Goal: Task Accomplishment & Management: Complete application form

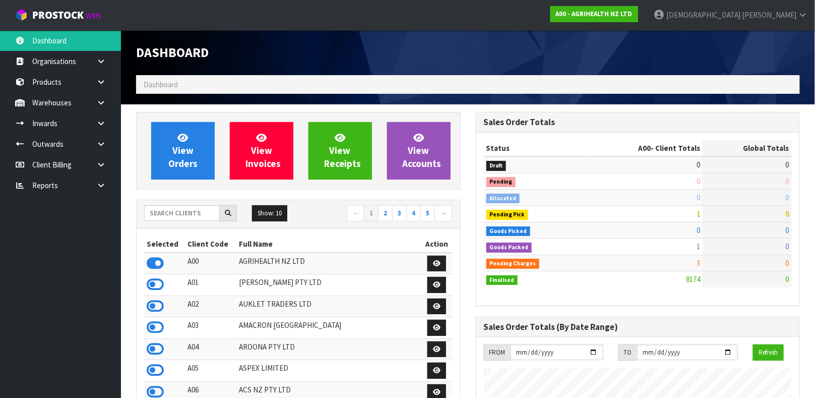
scroll to position [765, 339]
click at [633, 15] on strong "A00 - AGRIHEALTH NZ LTD" at bounding box center [594, 14] width 77 height 9
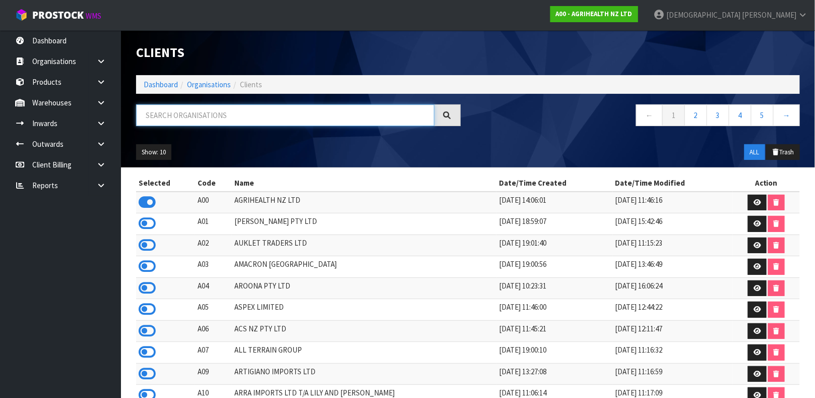
click at [258, 116] on input "text" at bounding box center [285, 115] width 298 height 22
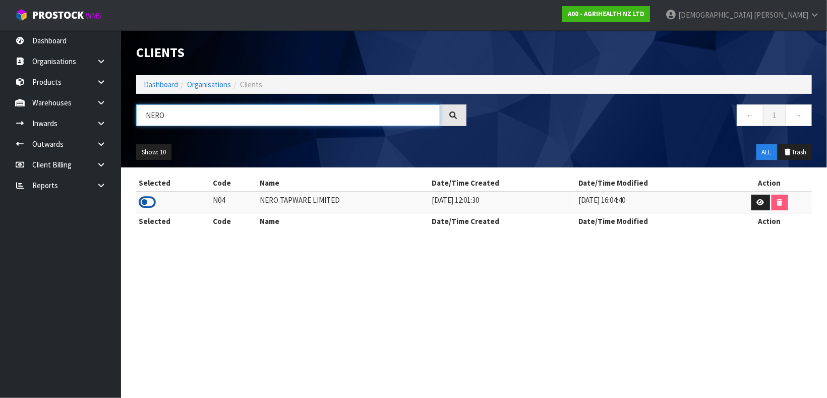
type input "NERO"
click at [152, 201] on icon at bounding box center [147, 202] width 17 height 15
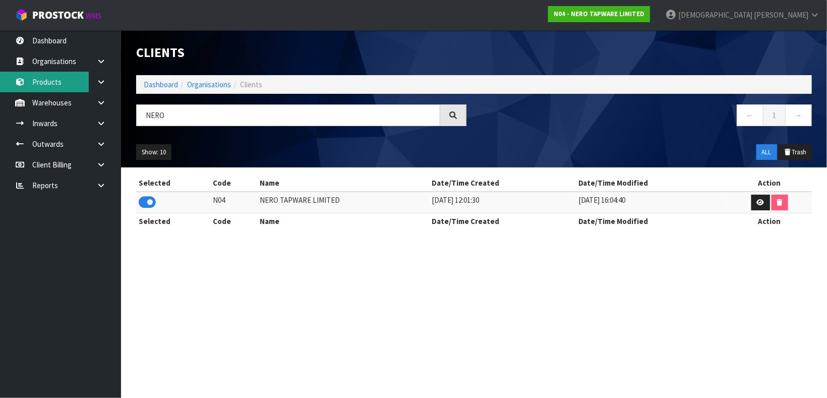
click at [55, 82] on link "Products" at bounding box center [60, 82] width 121 height 21
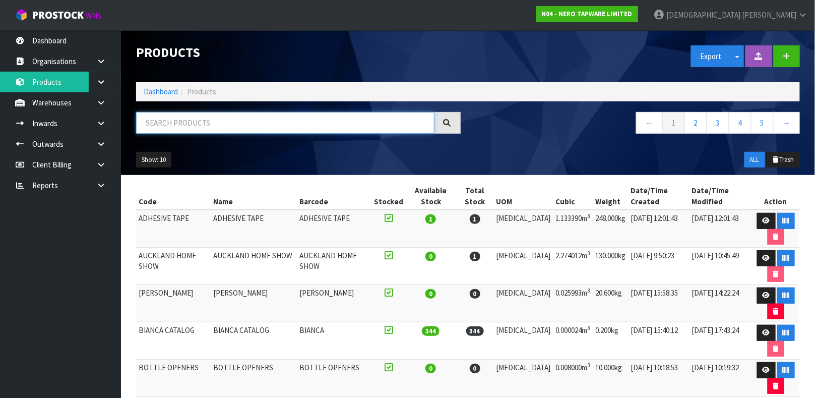
click at [189, 126] on input "text" at bounding box center [285, 123] width 298 height 22
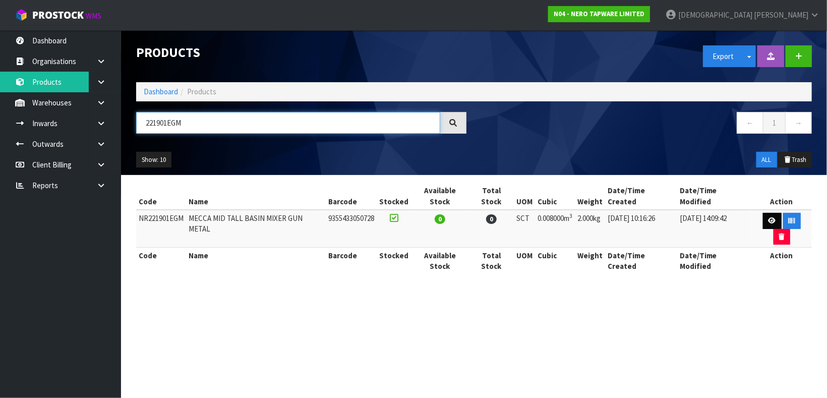
type input "221901EGM"
click at [763, 215] on link at bounding box center [772, 221] width 19 height 16
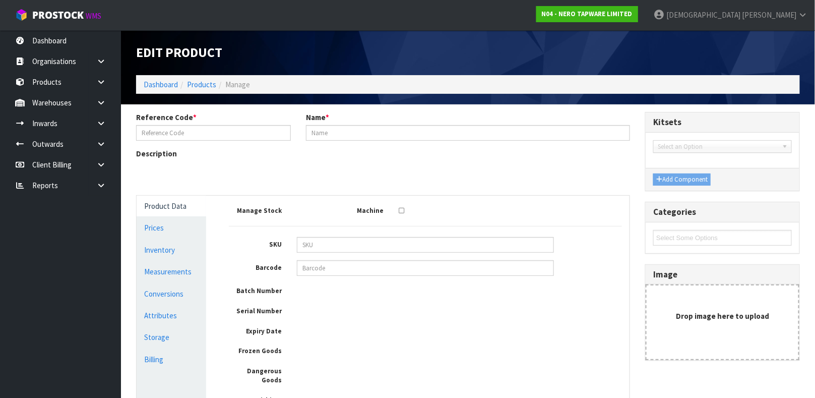
type input "NR221901EGM"
type input "MECCA MID TALL BASIN MIXER GUN METAL"
type input "9355433050728"
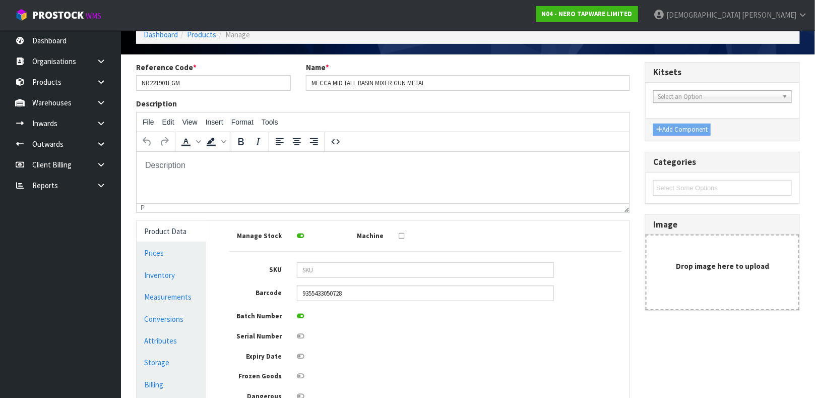
scroll to position [59, 0]
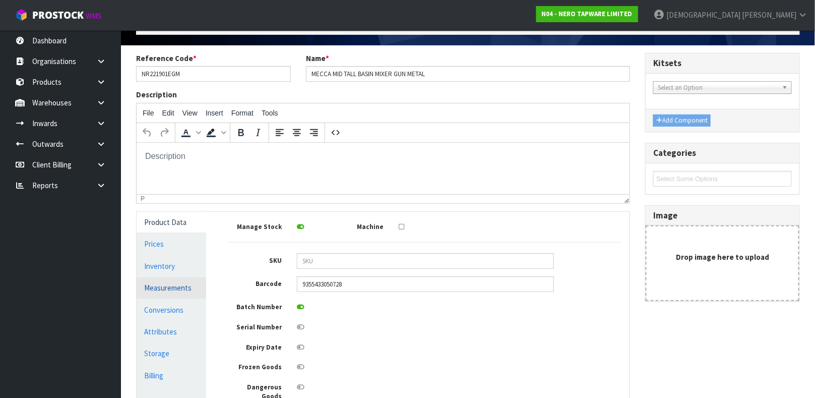
click at [173, 288] on link "Measurements" at bounding box center [172, 287] width 70 height 21
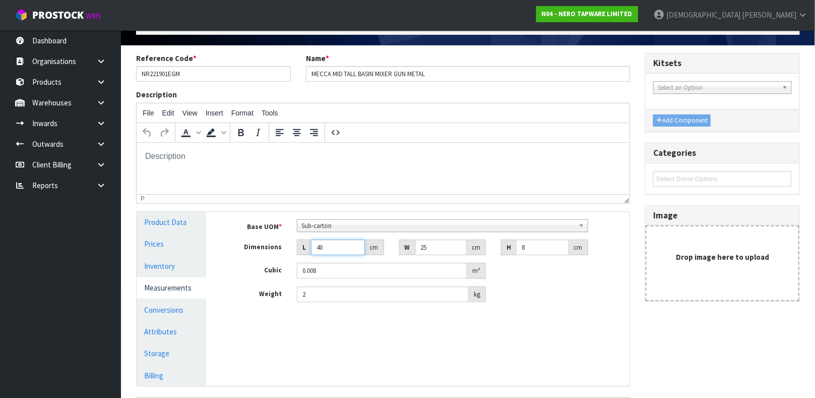
click at [333, 245] on input "40" at bounding box center [338, 247] width 54 height 16
type input "2"
type input "0.0004"
type input "27"
type input "0.0054"
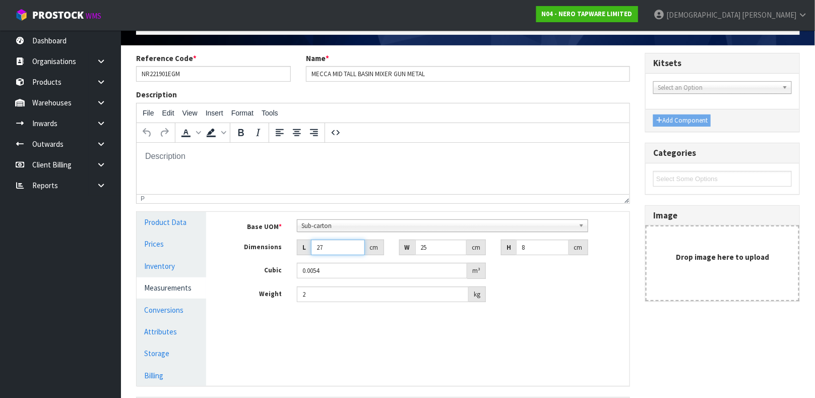
type input "27"
type input "4"
type input "0.000864"
type input "41"
type input "0.008856"
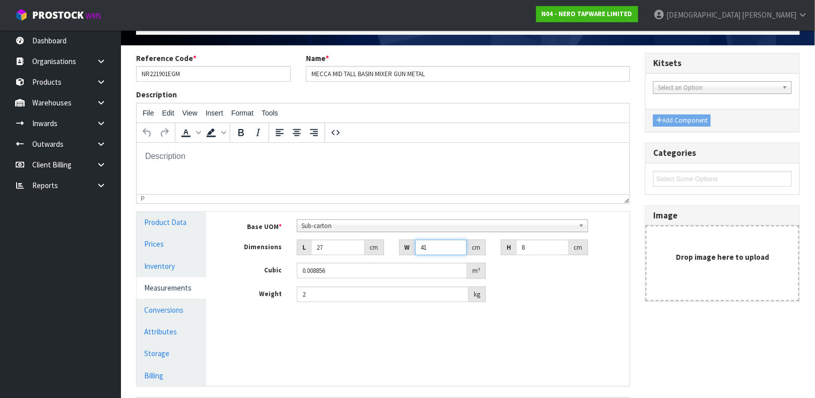
type input "41"
type input "1.8"
click at [163, 309] on link "Conversions" at bounding box center [172, 309] width 70 height 21
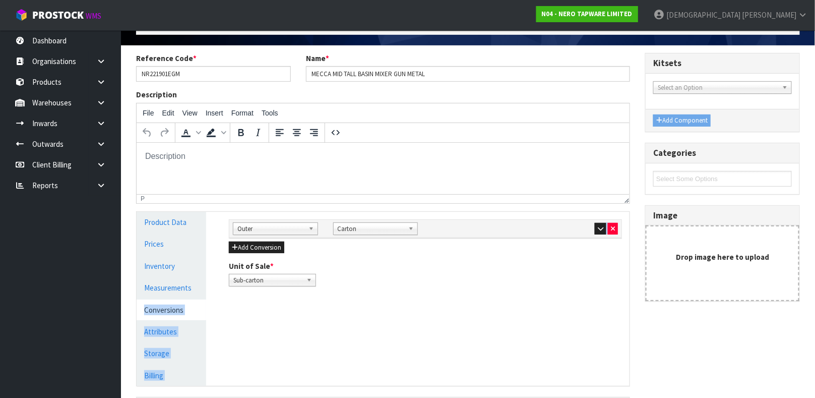
drag, startPoint x: 359, startPoint y: 239, endPoint x: 468, endPoint y: 236, distance: 109.5
click at [468, 236] on div "Product Data Prices Inventory Measurements Conversions Attributes Storage Billi…" at bounding box center [383, 299] width 508 height 174
click at [598, 226] on icon "button" at bounding box center [601, 228] width 6 height 7
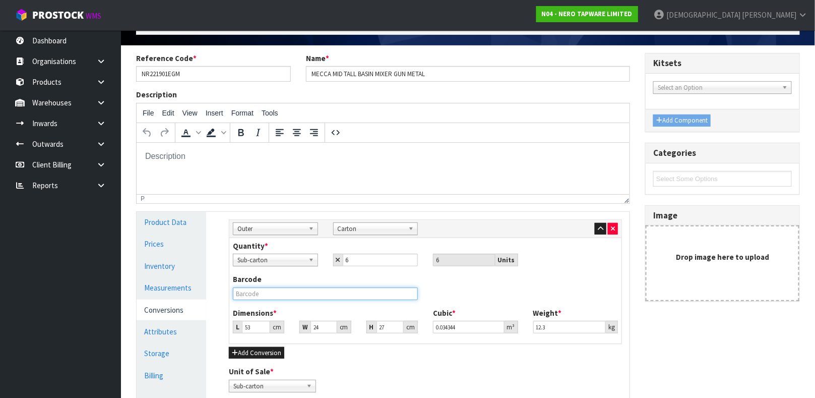
click at [275, 296] on input "text" at bounding box center [325, 293] width 185 height 13
type input "9355433050728"
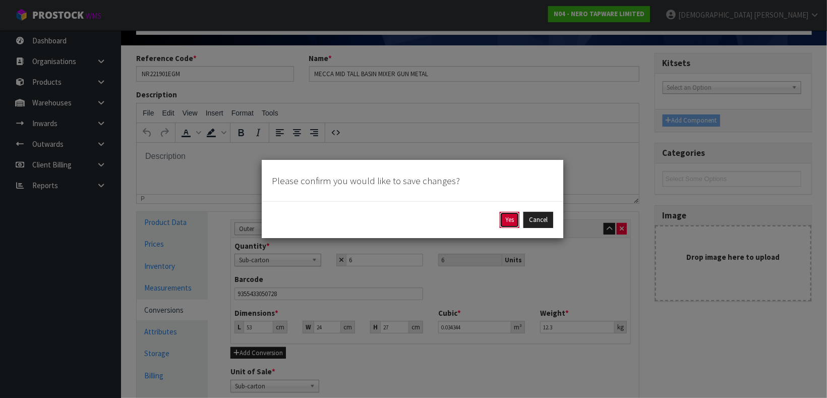
click at [512, 216] on button "Yes" at bounding box center [510, 220] width 20 height 16
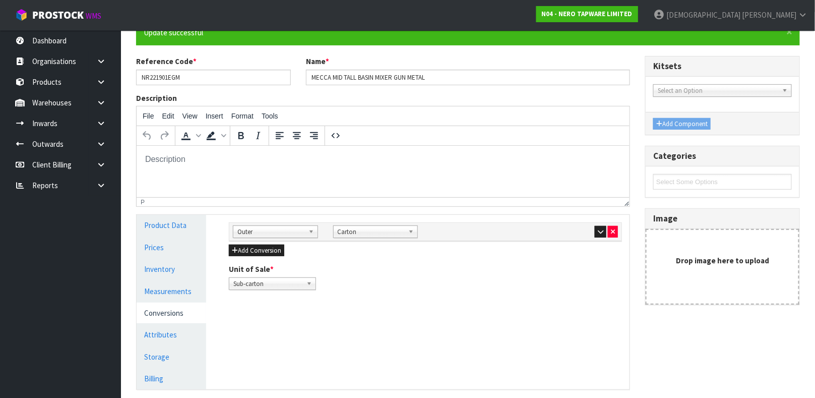
scroll to position [93, 0]
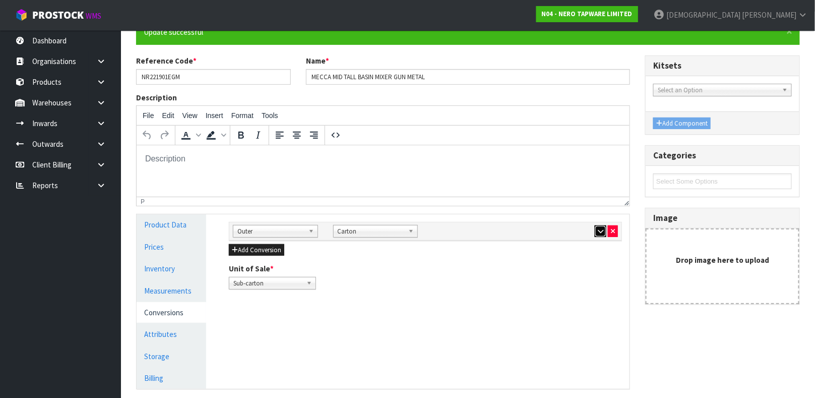
click at [600, 232] on icon "button" at bounding box center [601, 231] width 6 height 7
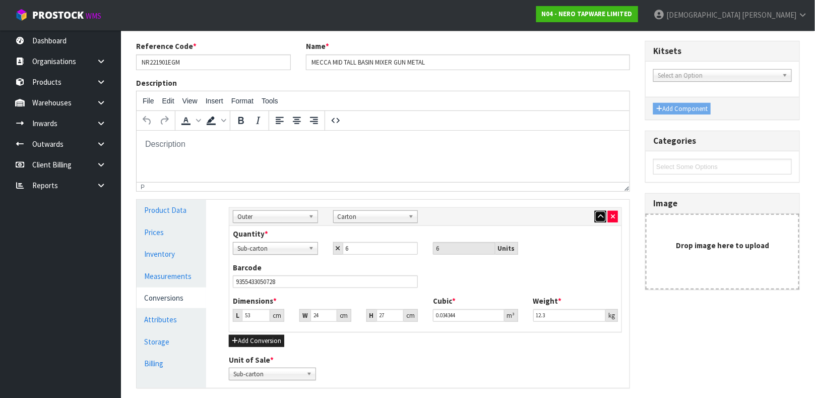
scroll to position [117, 0]
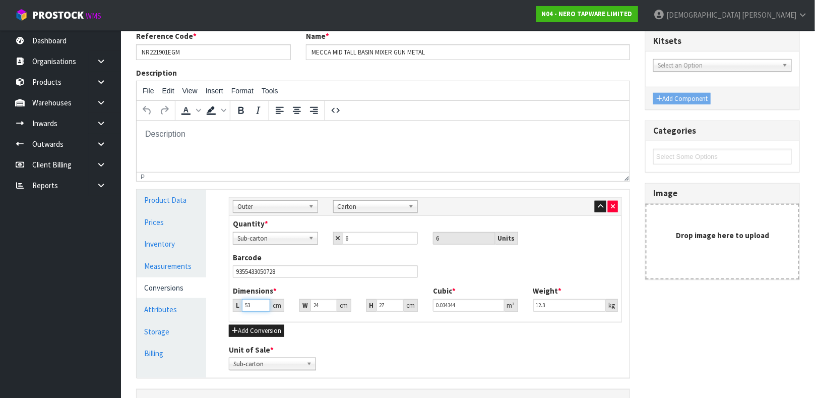
click at [255, 306] on input "53" at bounding box center [256, 305] width 28 height 13
type input "2"
type input "0.001296"
type input "29"
type input "0.018792"
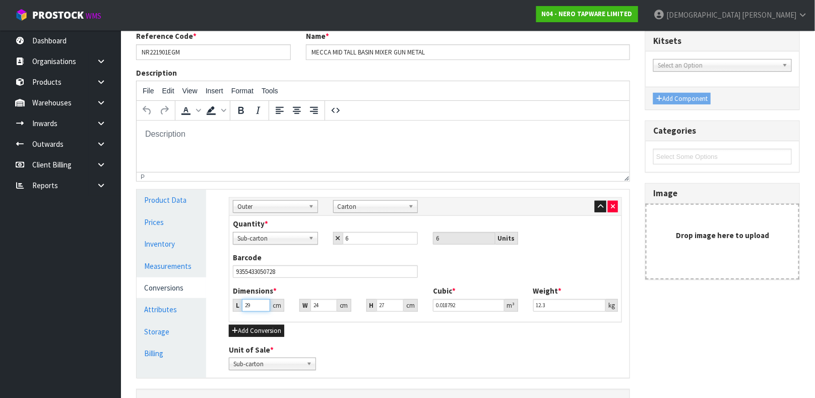
type input "29"
type input "4"
type input "0.003132"
type input "49"
type input "0.038367"
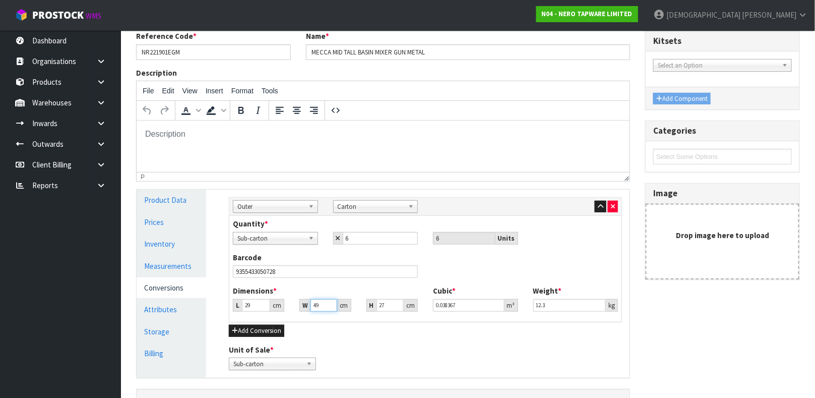
type input "49"
type input "4"
type input "0.005684"
type input "44"
type input "0.062524"
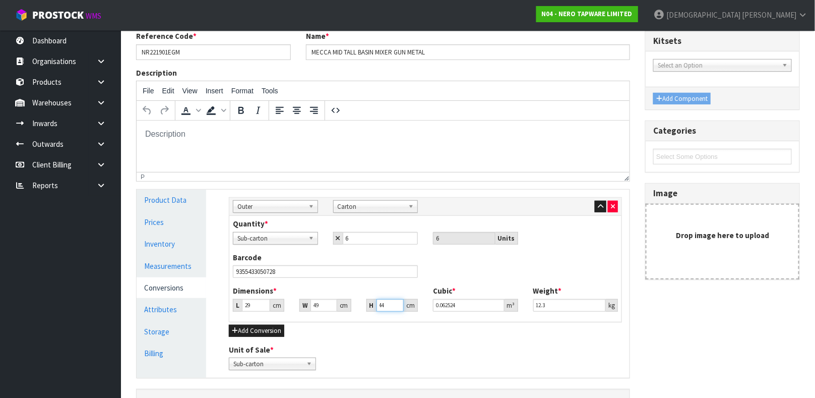
type input "44"
type input "11.90"
drag, startPoint x: 558, startPoint y: 303, endPoint x: 492, endPoint y: 327, distance: 70.3
click at [492, 327] on div "Sub Inner Inner Outer Pallet Outer Bag Bar Basket Bin Bottle Box Bundle Cabinet…" at bounding box center [425, 284] width 408 height 188
type input "12"
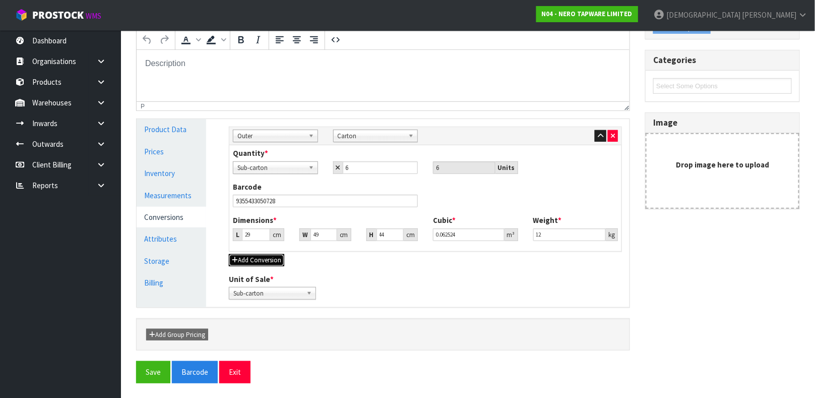
scroll to position [189, 0]
click at [145, 373] on button "Save" at bounding box center [153, 371] width 34 height 22
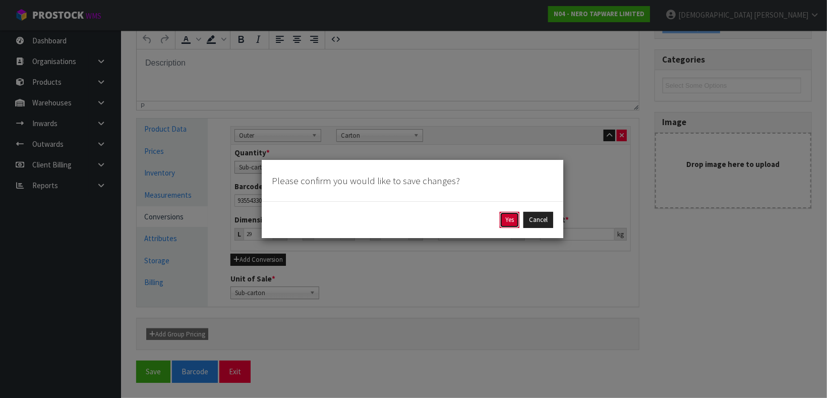
click at [511, 219] on button "Yes" at bounding box center [510, 220] width 20 height 16
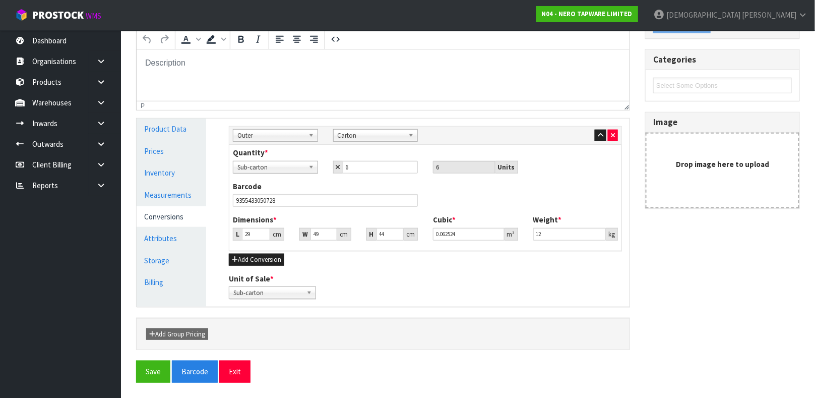
scroll to position [0, 0]
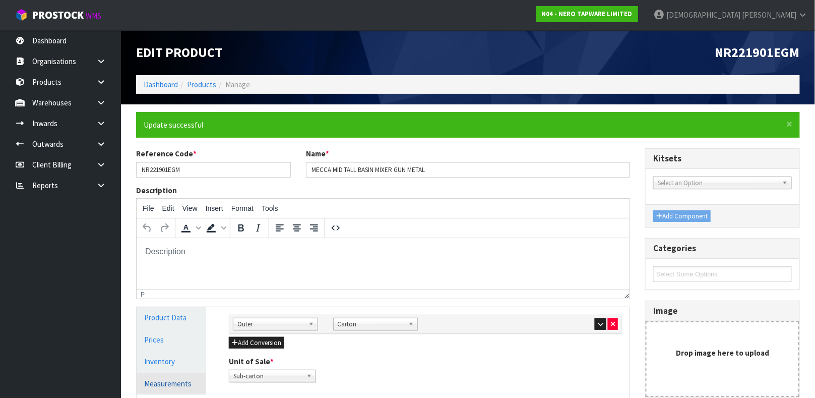
click at [165, 380] on link "Measurements" at bounding box center [172, 383] width 70 height 21
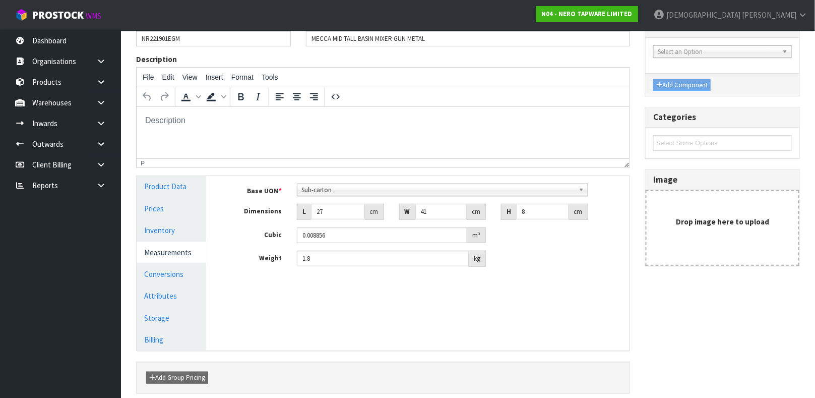
scroll to position [132, 0]
click at [165, 272] on link "Conversions" at bounding box center [172, 273] width 70 height 21
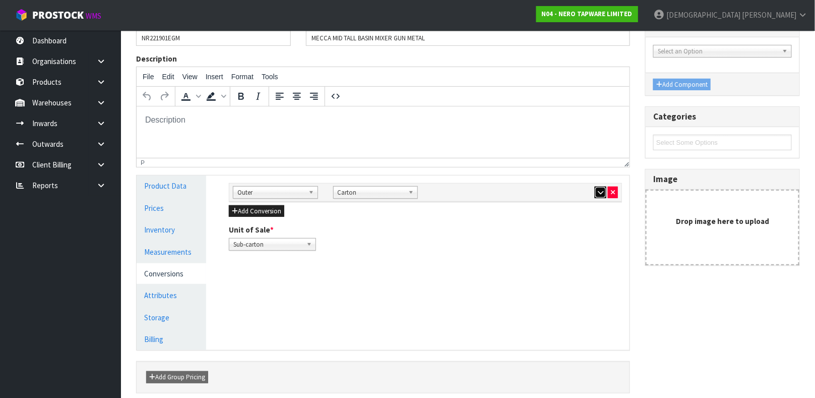
click at [598, 189] on icon "button" at bounding box center [601, 192] width 6 height 7
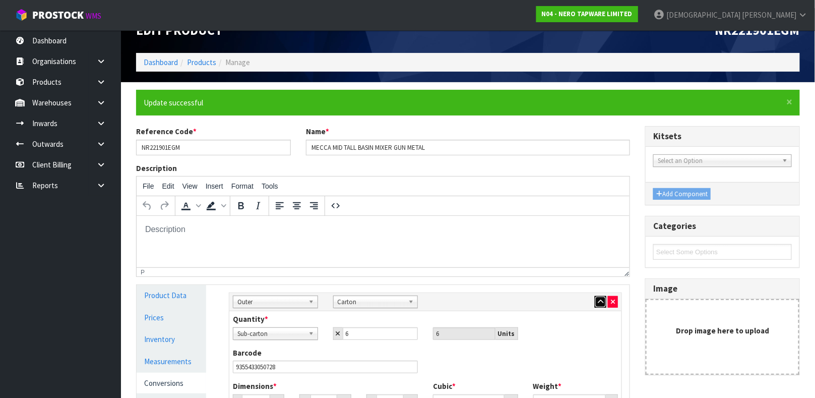
scroll to position [0, 0]
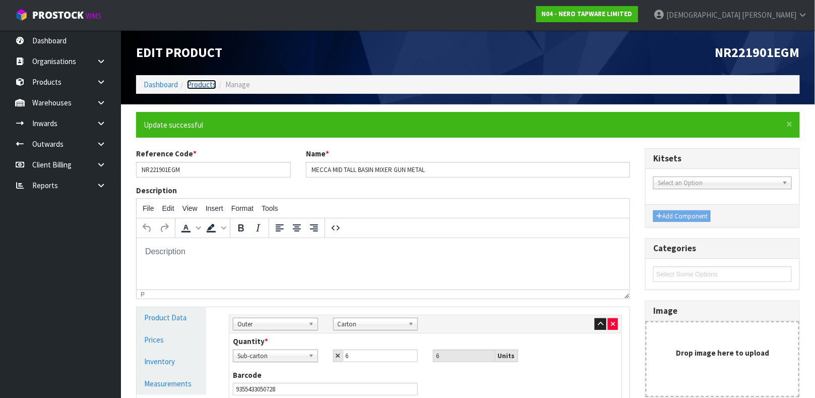
click at [198, 81] on link "Products" at bounding box center [201, 85] width 29 height 10
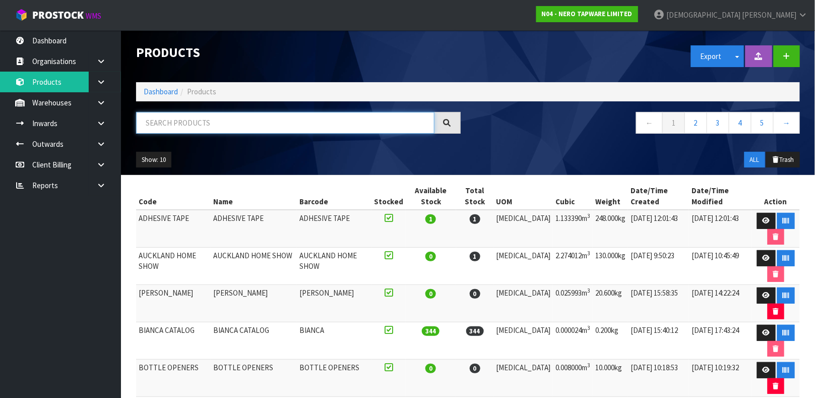
click at [249, 121] on input "text" at bounding box center [285, 123] width 298 height 22
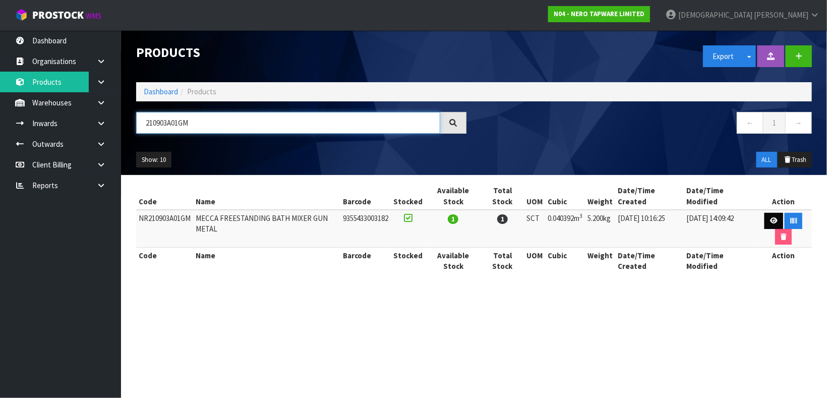
type input "210903A01GM"
click at [772, 220] on icon at bounding box center [774, 220] width 8 height 7
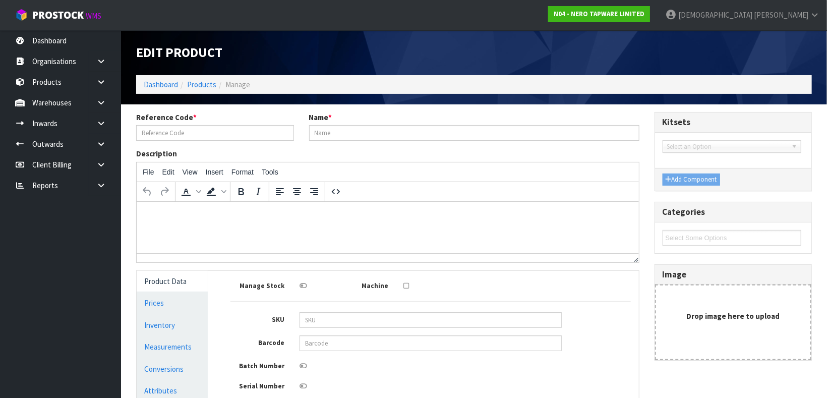
type input "NR210903A01GM"
type input "MECCA FREESTANDING BATH MIXER GUN METAL"
type input "9355433003182"
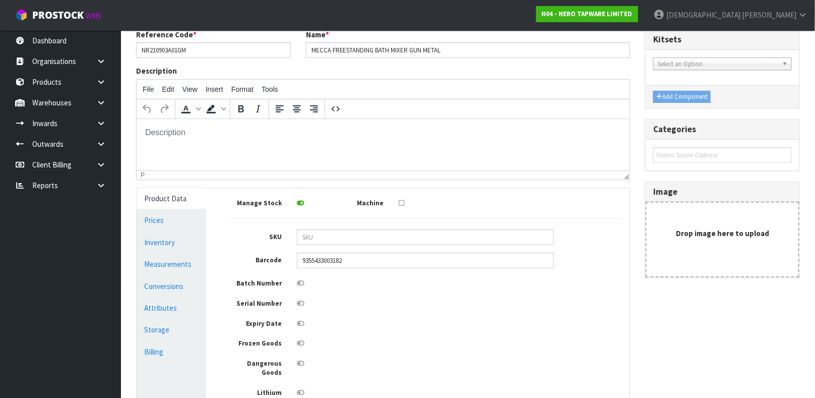
scroll to position [86, 0]
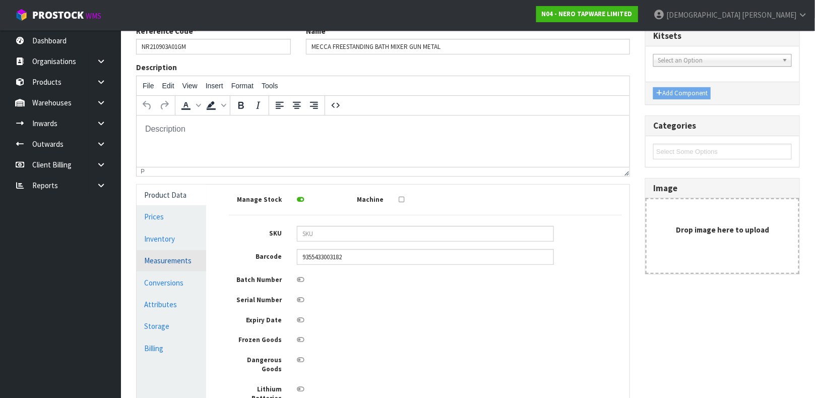
click at [175, 259] on link "Measurements" at bounding box center [172, 260] width 70 height 21
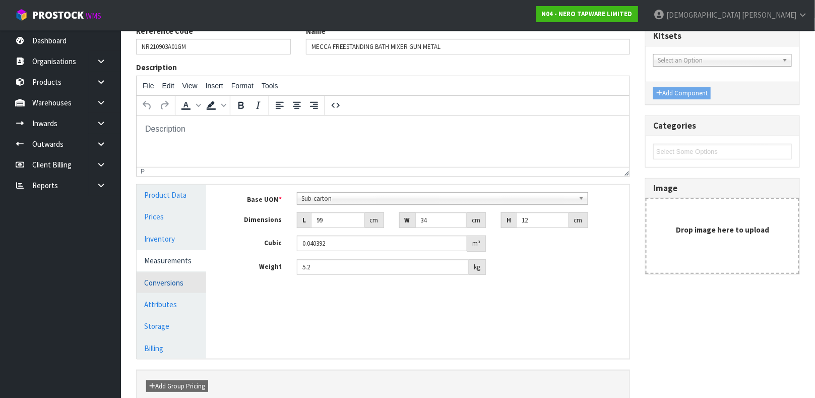
click at [143, 284] on link "Conversions" at bounding box center [172, 282] width 70 height 21
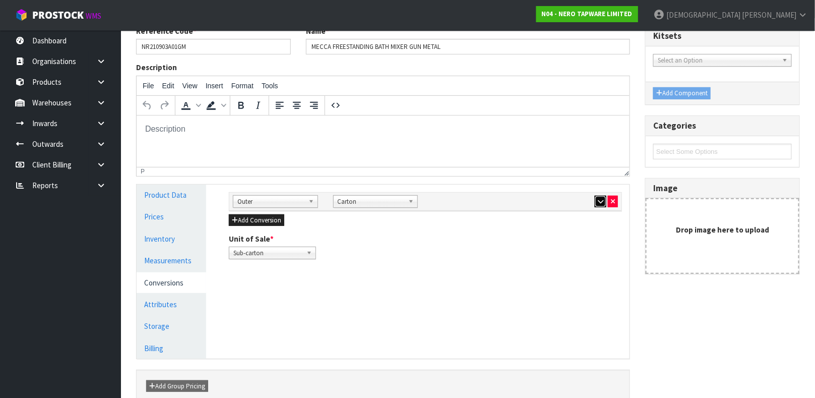
click at [599, 202] on icon "button" at bounding box center [601, 201] width 6 height 7
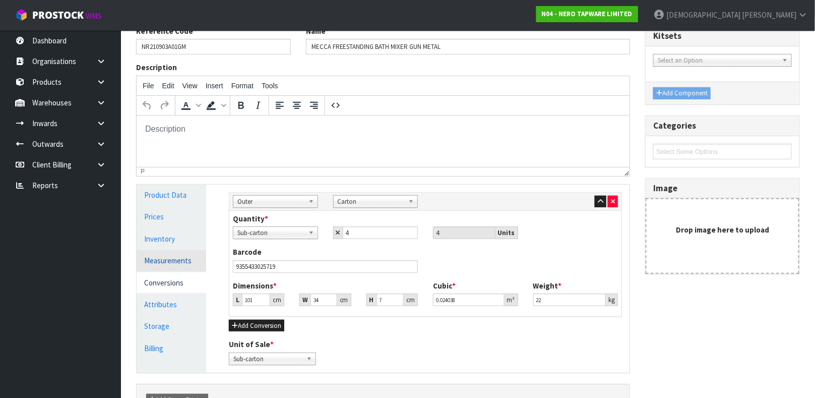
click at [169, 260] on link "Measurements" at bounding box center [172, 260] width 70 height 21
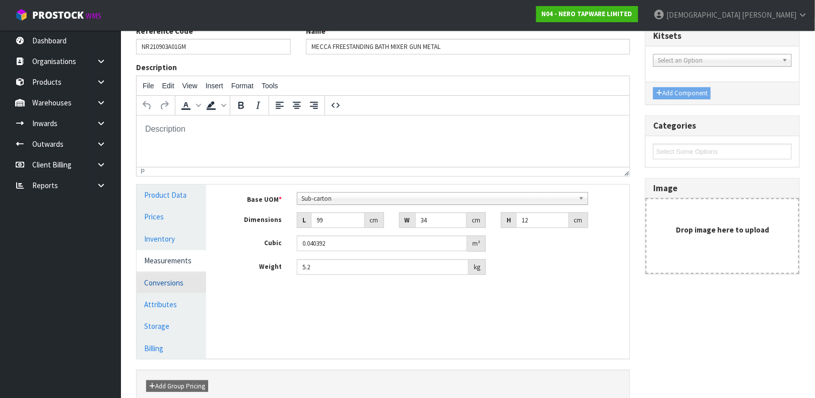
click at [162, 281] on link "Conversions" at bounding box center [172, 282] width 70 height 21
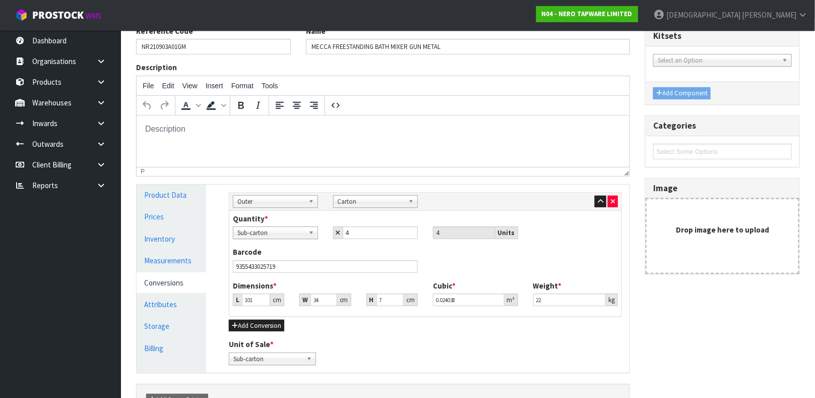
click at [347, 71] on div "Description File Edit View Insert Format Tools To open the popup, press Shift+E…" at bounding box center [383, 119] width 509 height 114
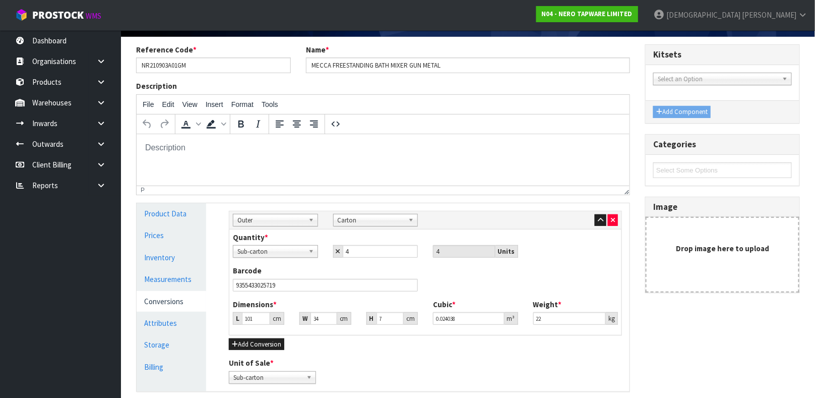
scroll to position [93, 0]
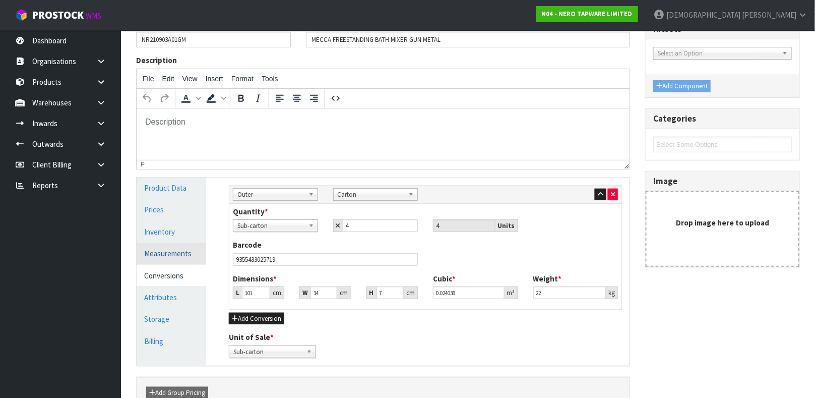
click at [164, 254] on link "Measurements" at bounding box center [172, 253] width 70 height 21
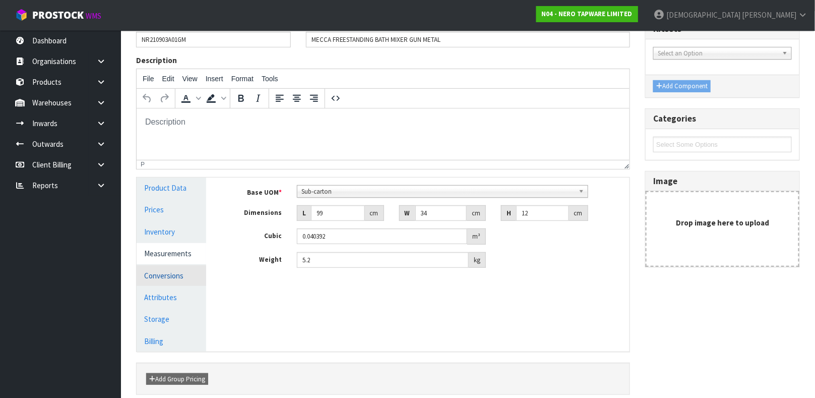
click at [165, 270] on link "Conversions" at bounding box center [172, 275] width 70 height 21
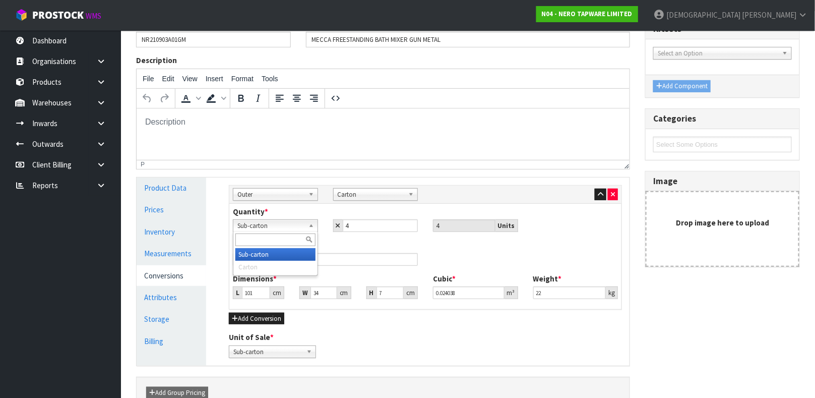
click at [311, 228] on b at bounding box center [313, 226] width 9 height 12
click at [335, 245] on div "Barcode 9355433025719" at bounding box center [325, 252] width 200 height 26
click at [101, 99] on icon at bounding box center [101, 103] width 10 height 8
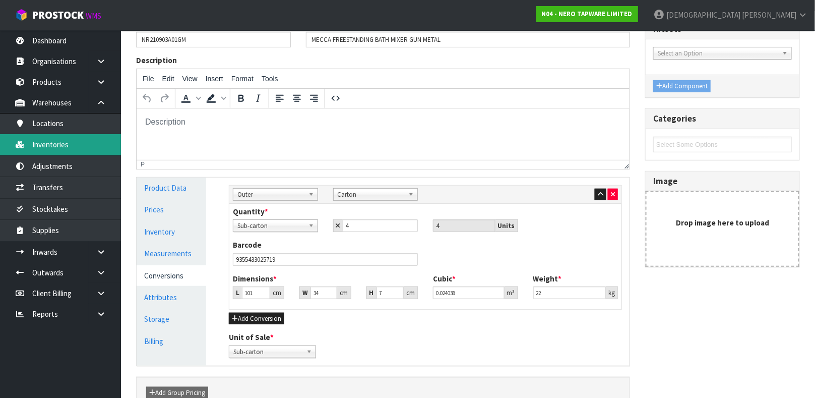
click at [68, 142] on link "Inventories" at bounding box center [60, 144] width 121 height 21
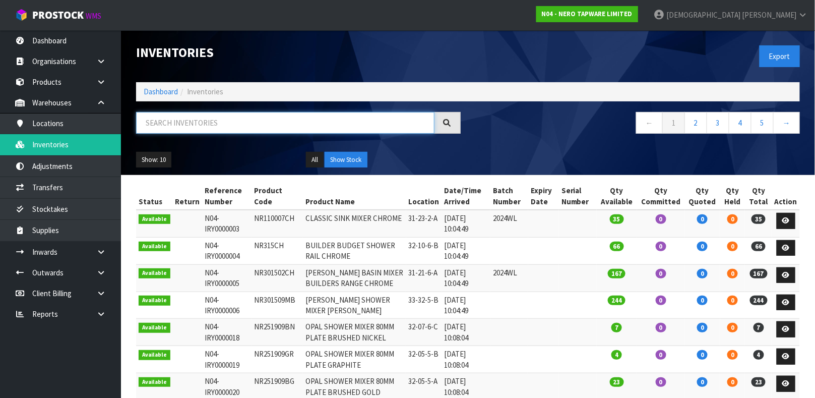
click at [156, 130] on input "text" at bounding box center [285, 123] width 298 height 22
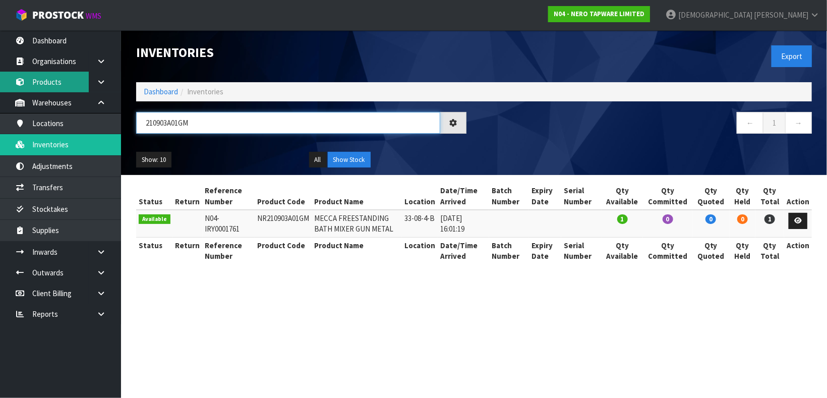
type input "210903A01GM"
click at [55, 77] on link "Products" at bounding box center [60, 82] width 121 height 21
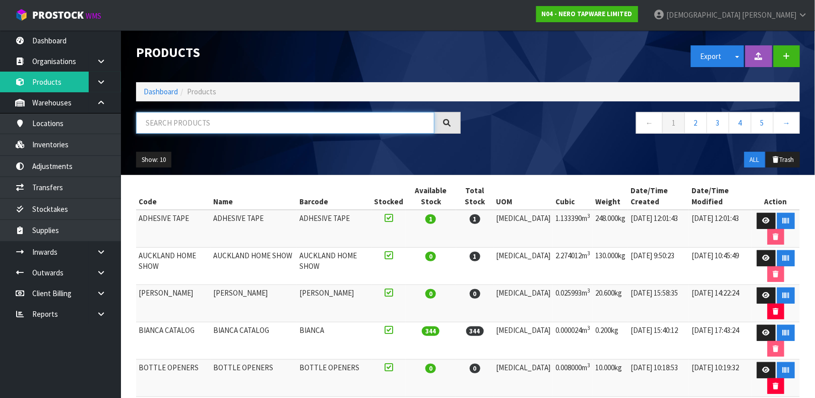
click at [201, 116] on input "text" at bounding box center [285, 123] width 298 height 22
paste input "210903A01GM"
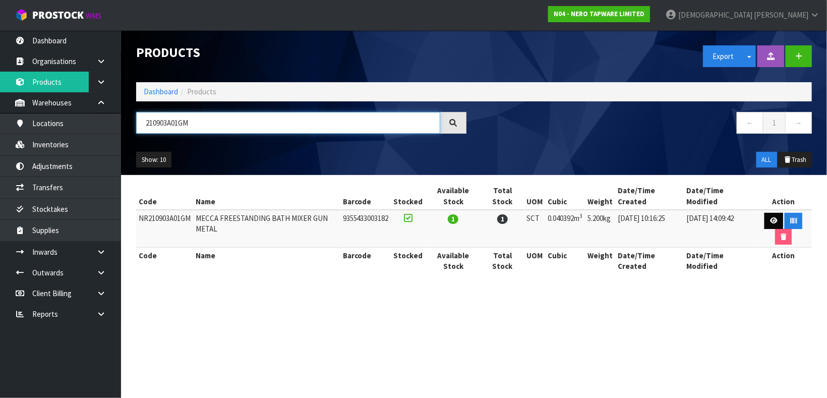
type input "210903A01GM"
click at [776, 218] on link at bounding box center [773, 221] width 19 height 16
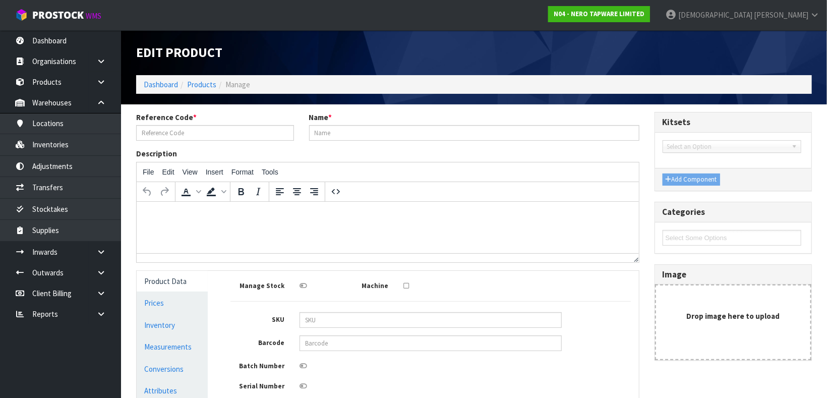
type input "NR210903A01GM"
type input "MECCA FREESTANDING BATH MIXER GUN METAL"
type input "9355433003182"
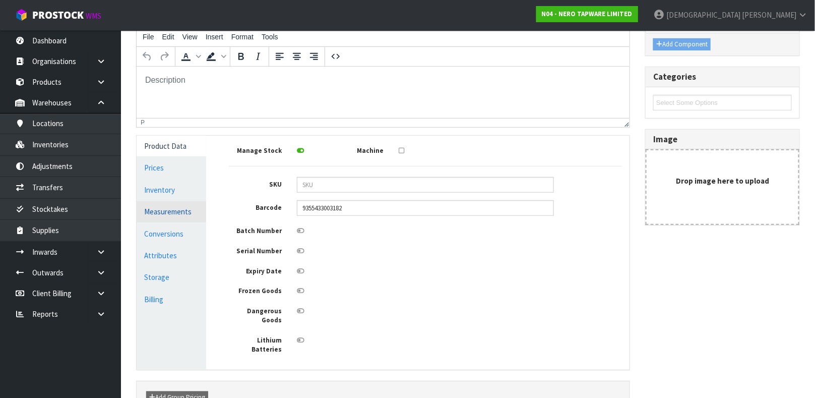
click at [168, 215] on link "Measurements" at bounding box center [172, 211] width 70 height 21
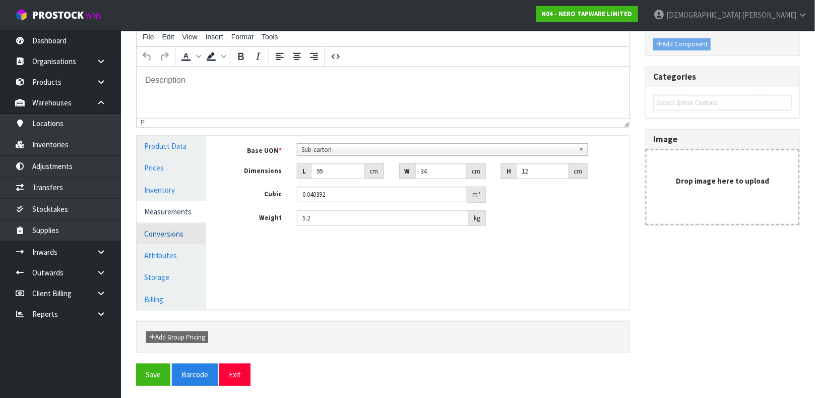
click at [184, 230] on link "Conversions" at bounding box center [172, 233] width 70 height 21
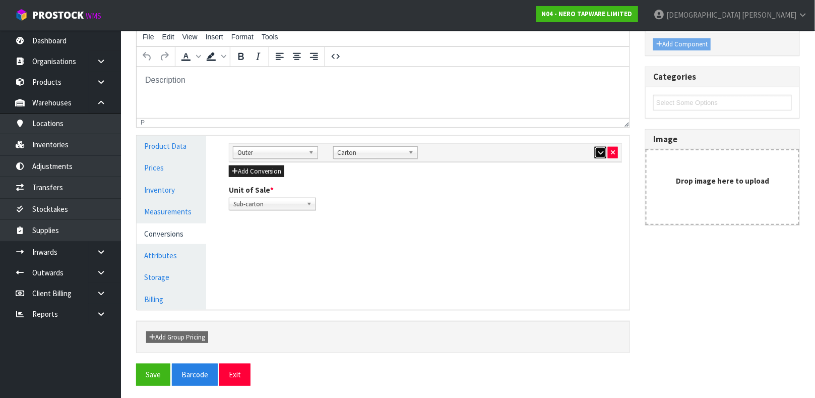
click at [598, 149] on icon "button" at bounding box center [601, 152] width 6 height 7
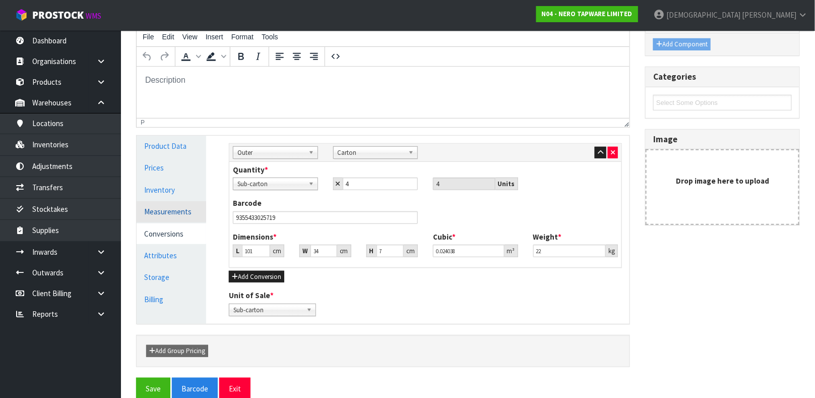
click at [159, 221] on link "Measurements" at bounding box center [172, 211] width 70 height 21
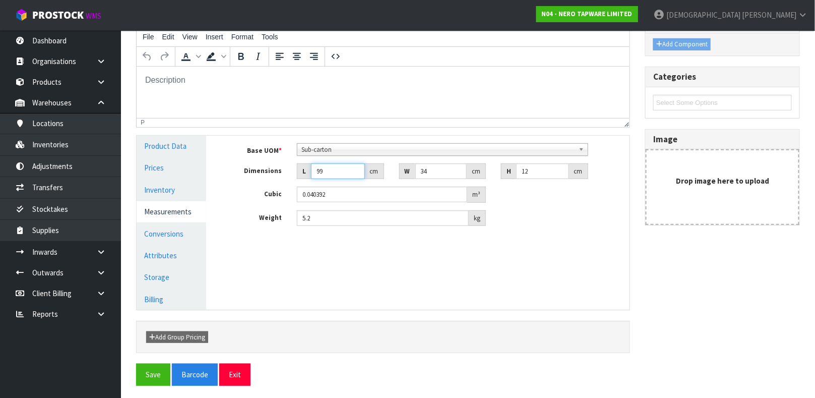
drag, startPoint x: 331, startPoint y: 174, endPoint x: 276, endPoint y: 186, distance: 56.2
click at [276, 186] on div "Base UOM * Bag Bar Basket Bin Bottle Box Bundle Cabinet Cage Carton Case Coil C…" at bounding box center [425, 184] width 393 height 83
type input "4"
type input "0.001632"
type input "42"
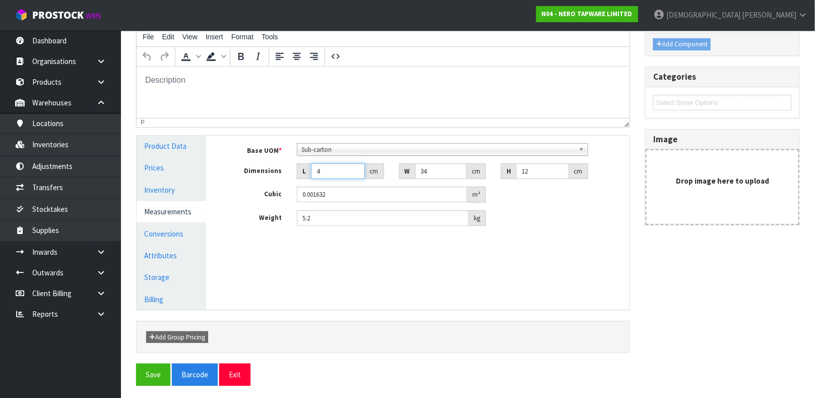
type input "0.017136"
type input "42"
type input "1"
type input "0.000504"
type input "10"
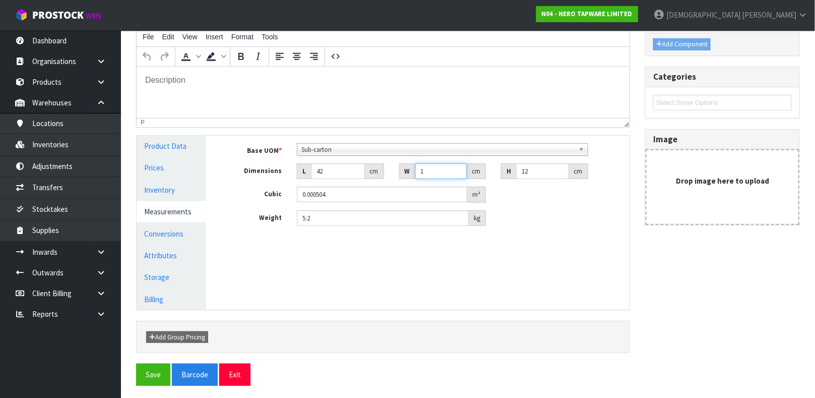
type input "0.00504"
type input "102"
type input "0.051408"
type input "102"
type input "1"
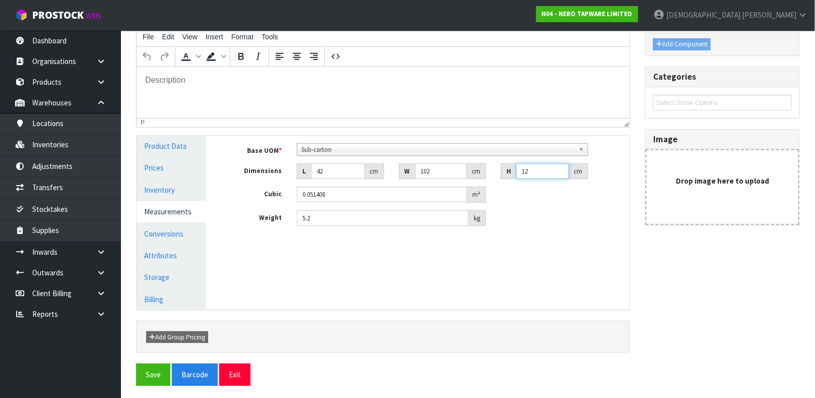
type input "0.004284"
type input "11"
type input "0.047124"
type input "11"
type input "7.05"
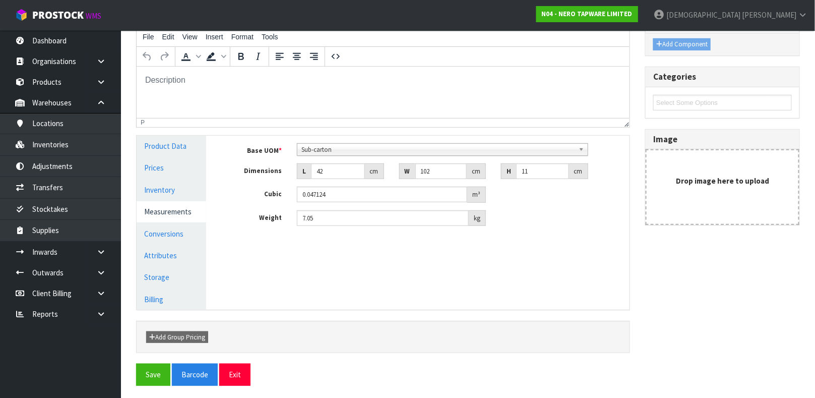
click at [336, 277] on div "Manage Stock Machine SKU Barcode 9355433003182 Batch Number Serial Number Expir…" at bounding box center [426, 223] width 424 height 174
click at [180, 234] on link "Conversions" at bounding box center [172, 233] width 70 height 21
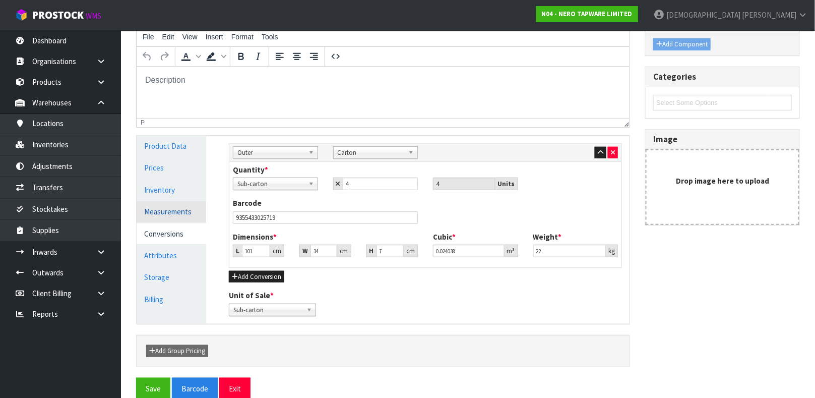
click at [164, 213] on link "Measurements" at bounding box center [172, 211] width 70 height 21
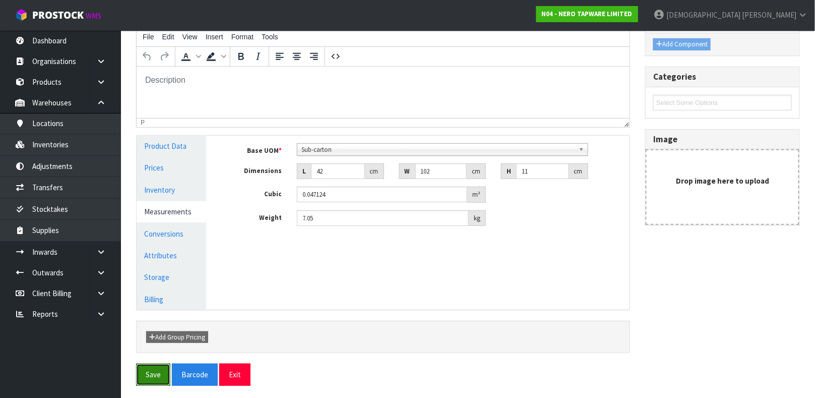
click at [162, 374] on button "Save" at bounding box center [153, 375] width 34 height 22
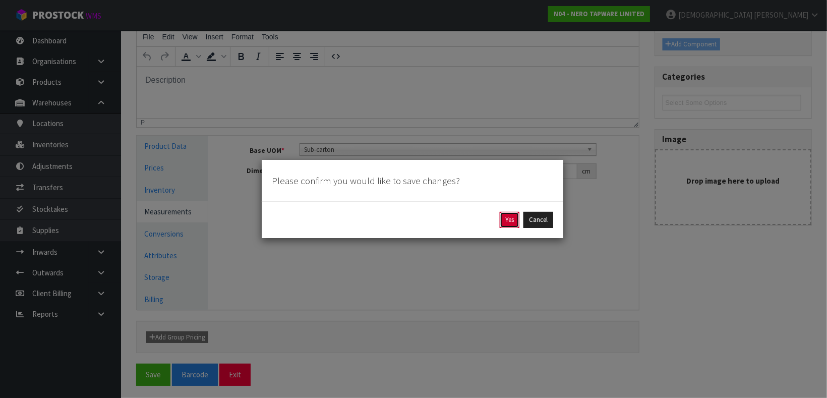
click at [513, 220] on button "Yes" at bounding box center [510, 220] width 20 height 16
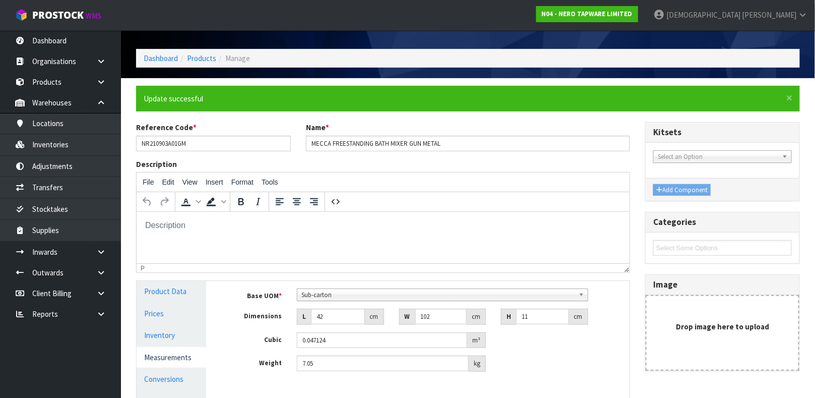
scroll to position [104, 0]
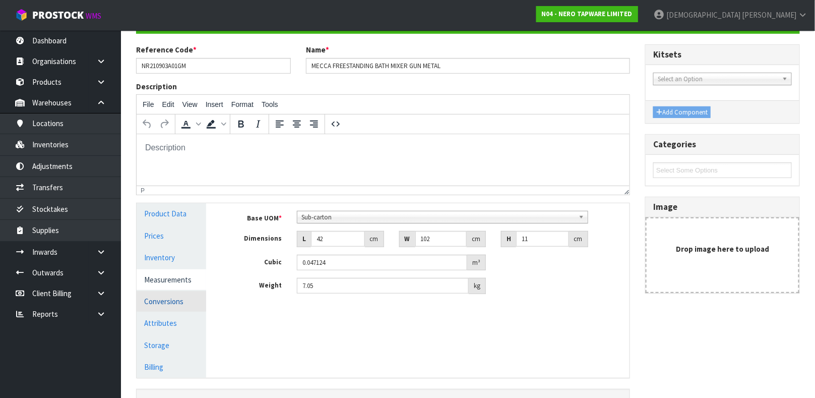
click at [169, 304] on link "Conversions" at bounding box center [172, 301] width 70 height 21
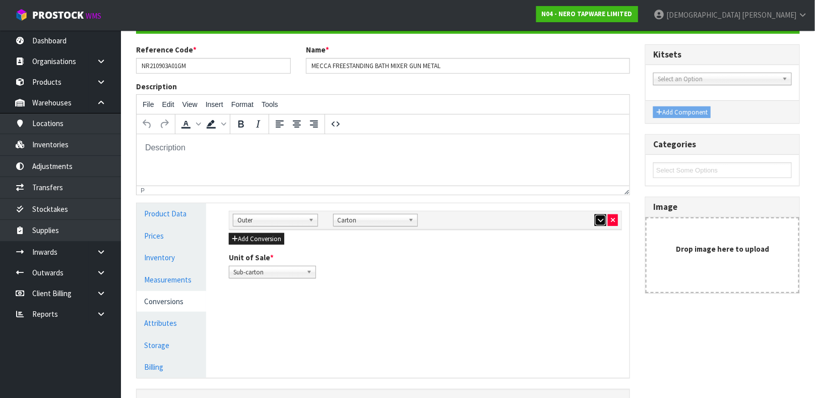
click at [598, 221] on icon "button" at bounding box center [601, 220] width 6 height 7
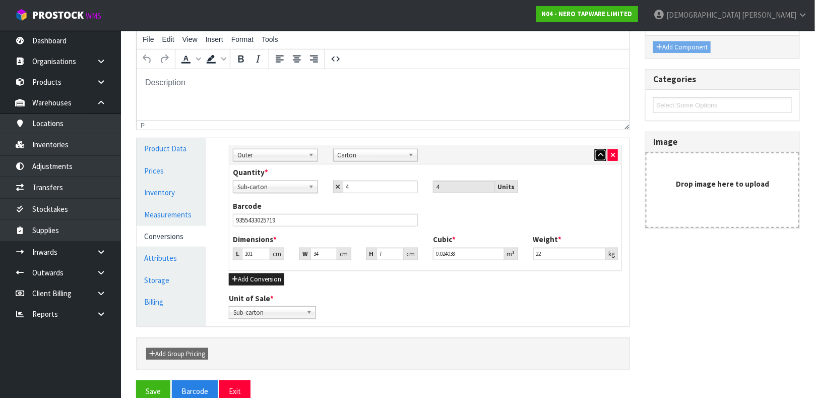
scroll to position [170, 0]
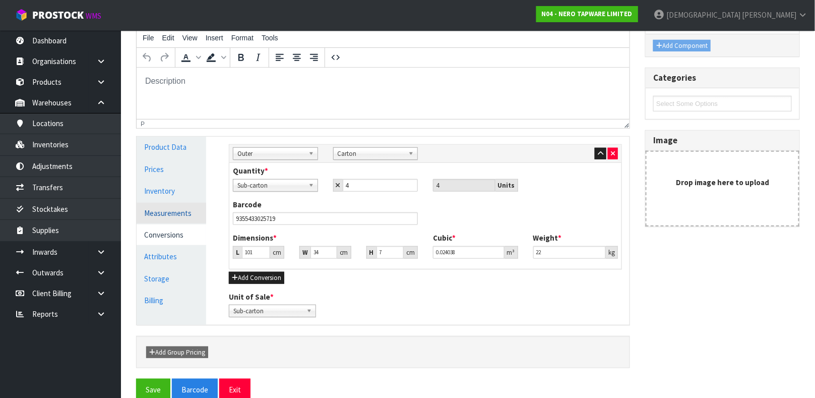
click at [167, 213] on link "Measurements" at bounding box center [172, 213] width 70 height 21
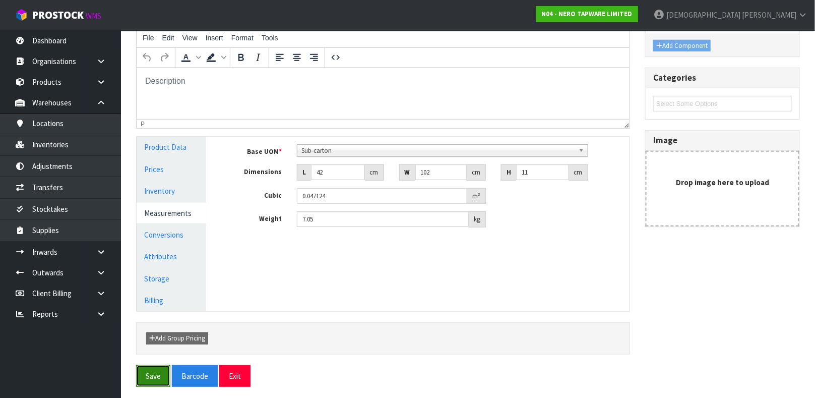
click at [149, 380] on button "Save" at bounding box center [153, 376] width 34 height 22
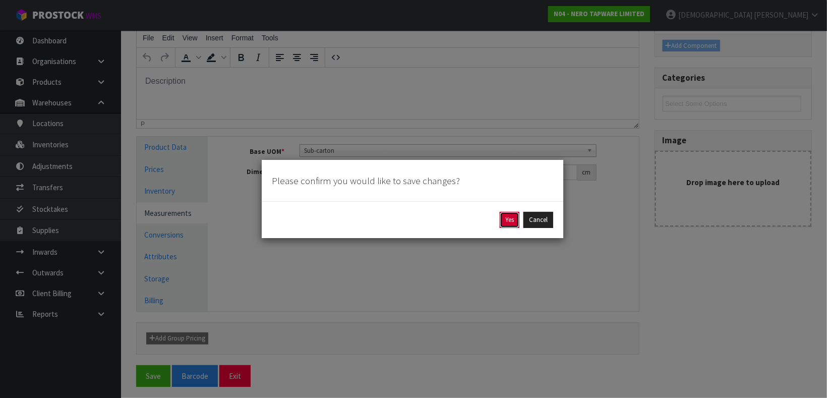
click at [506, 222] on button "Yes" at bounding box center [510, 220] width 20 height 16
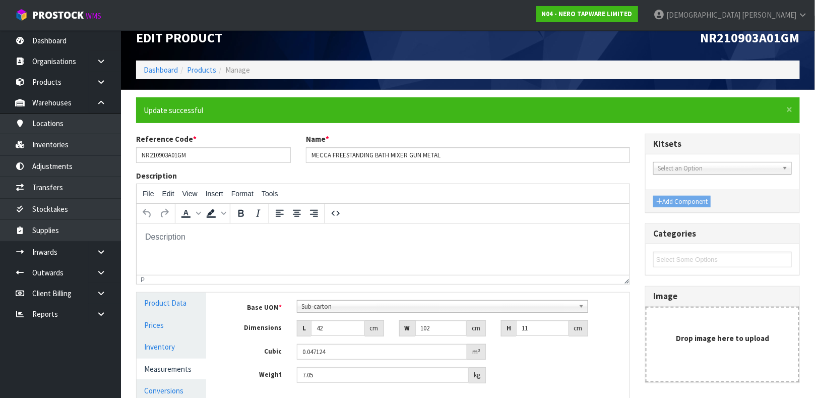
scroll to position [0, 0]
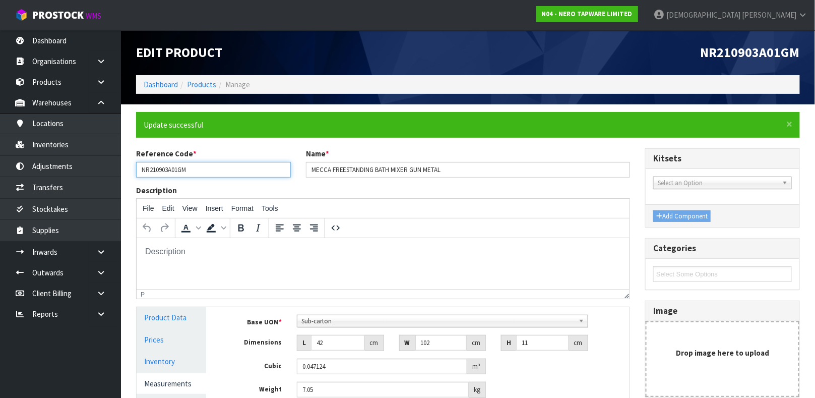
click at [201, 170] on input "NR210903A01GM" at bounding box center [213, 170] width 155 height 16
click at [69, 77] on link "Products" at bounding box center [60, 82] width 121 height 21
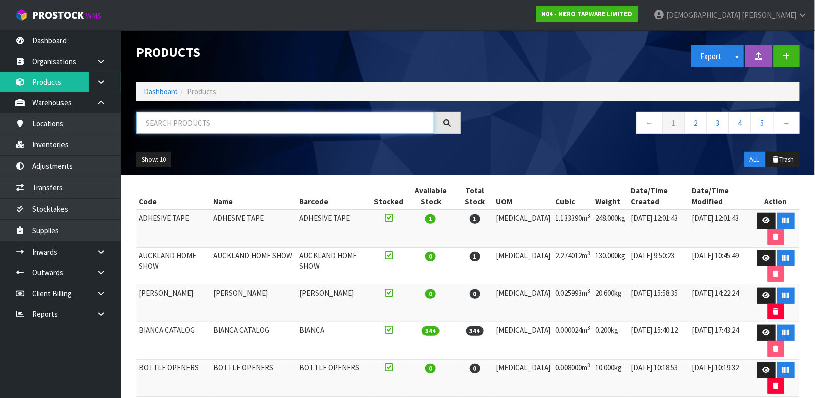
click at [230, 124] on input "text" at bounding box center [285, 123] width 298 height 22
paste input "NR210903A01GM"
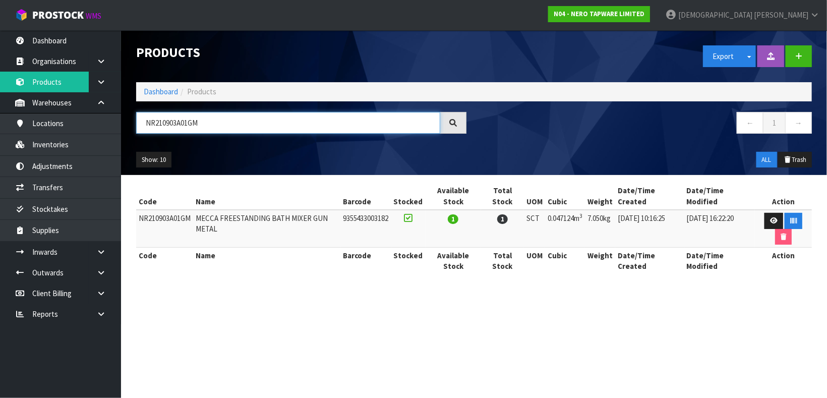
click at [189, 122] on input "NR210903A01GM" at bounding box center [288, 123] width 304 height 22
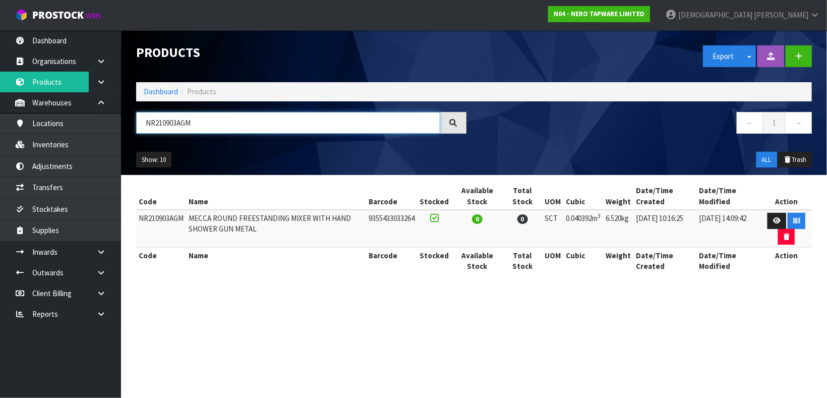
type input "NR210903AGM"
click at [231, 152] on ul "Show: 10 5 10 25 50" at bounding box center [215, 160] width 158 height 16
click at [775, 216] on link at bounding box center [776, 221] width 19 height 16
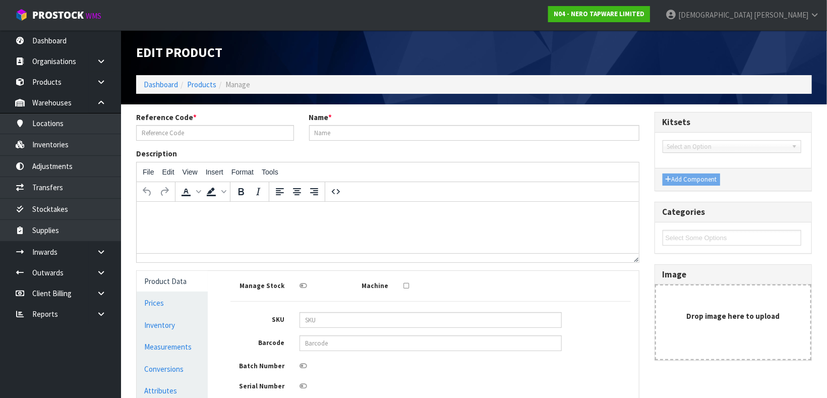
type input "NR210903AGM"
type input "MECCA ROUND FREESTANDING MIXER WITH HAND SHOWER GUN METAL"
type input "9355433033264"
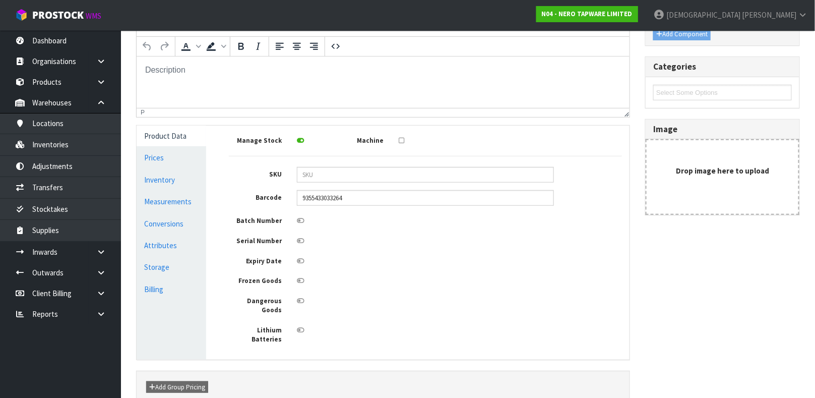
scroll to position [148, 0]
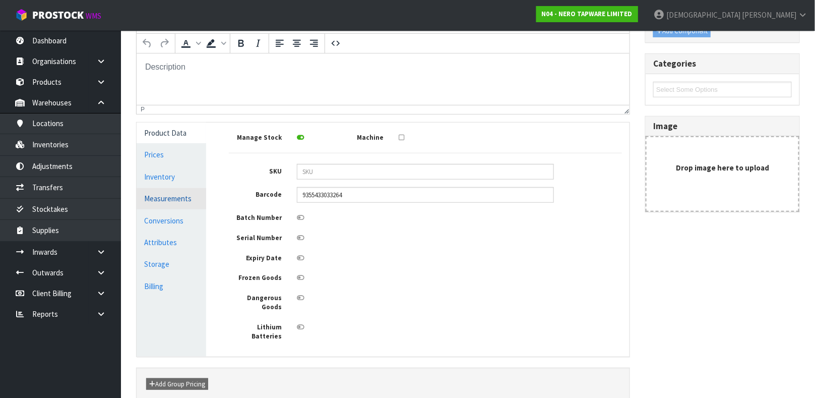
click at [168, 196] on link "Measurements" at bounding box center [172, 198] width 70 height 21
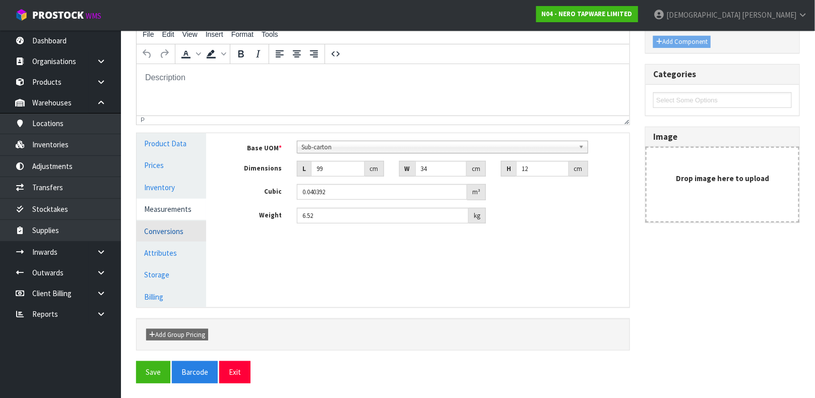
click at [171, 225] on link "Conversions" at bounding box center [172, 231] width 70 height 21
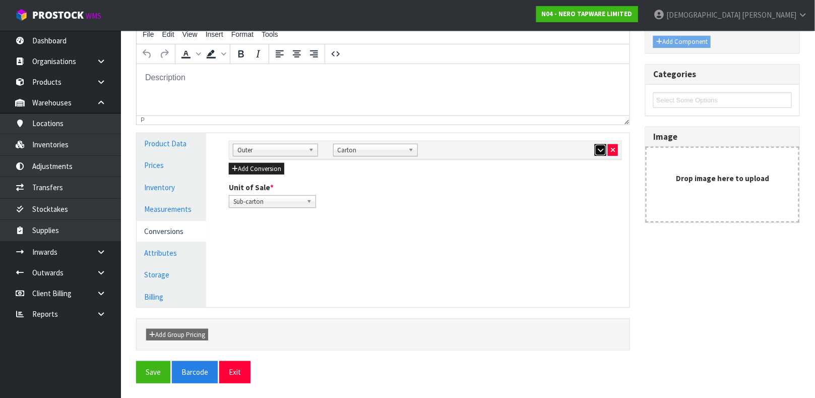
click at [598, 151] on icon "button" at bounding box center [601, 150] width 6 height 7
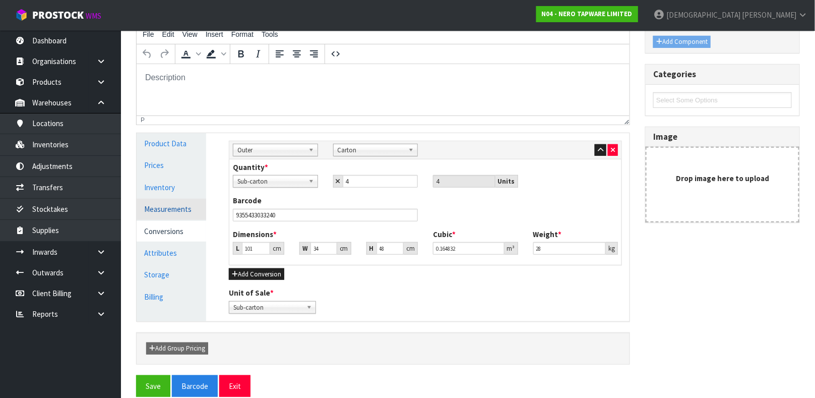
click at [158, 200] on link "Measurements" at bounding box center [172, 209] width 70 height 21
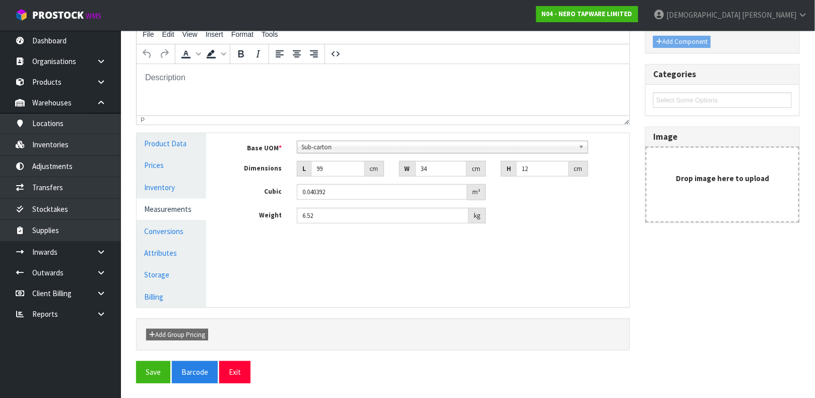
click at [495, 257] on div "Manage Stock Machine SKU Barcode 9355433033264 Batch Number Serial Number Expir…" at bounding box center [426, 220] width 424 height 174
drag, startPoint x: 322, startPoint y: 168, endPoint x: 308, endPoint y: 171, distance: 14.9
click at [308, 171] on div "L 99 cm" at bounding box center [340, 169] width 87 height 16
type input "4"
type input "0.001632"
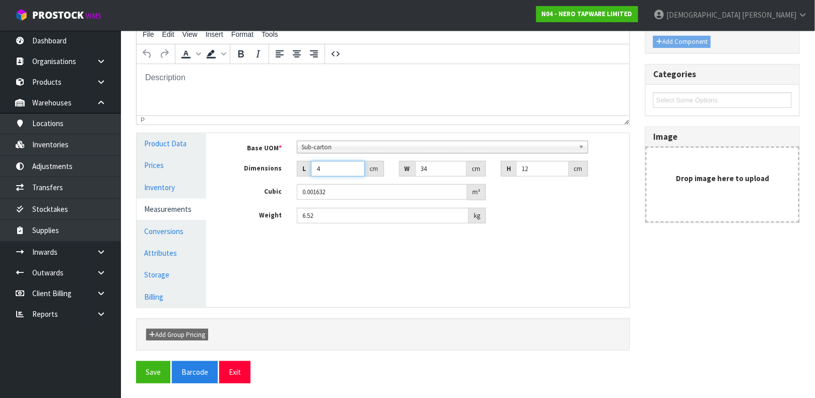
type input "42"
type input "0.017136"
type input "42"
drag, startPoint x: 432, startPoint y: 172, endPoint x: 400, endPoint y: 180, distance: 32.3
click at [400, 180] on div "Base UOM * Bag Bar Basket Bin Bottle Box Bundle Cabinet Cage Carton Case Coil C…" at bounding box center [425, 182] width 393 height 83
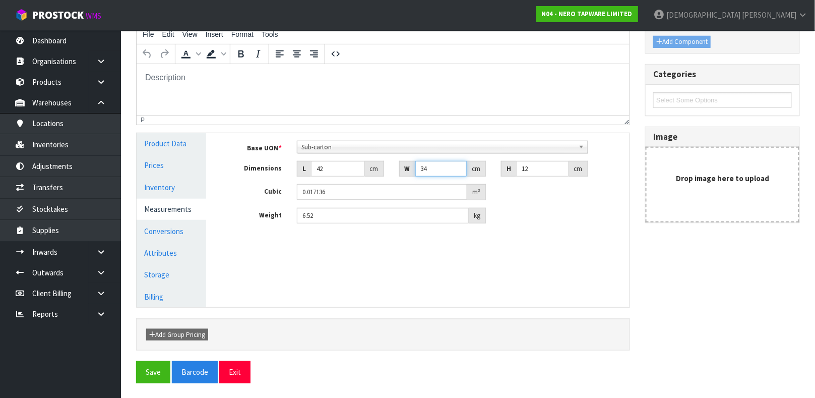
type input "1"
type input "0.000504"
type input "10"
type input "0.00504"
type input "102"
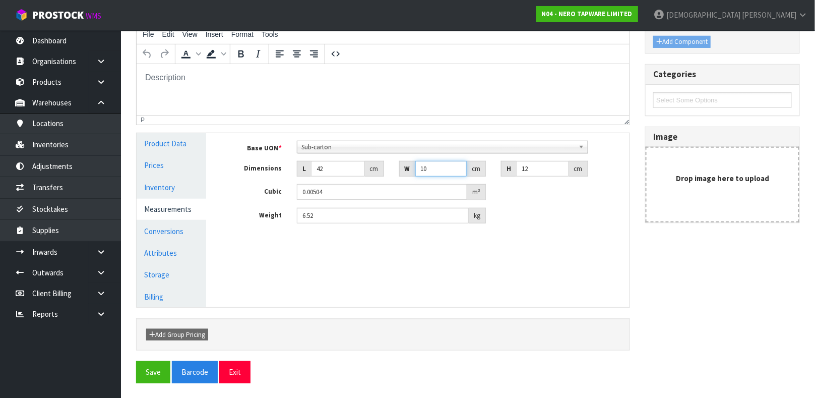
type input "0.051408"
type input "102"
drag, startPoint x: 530, startPoint y: 170, endPoint x: 510, endPoint y: 173, distance: 20.8
drag, startPoint x: 510, startPoint y: 173, endPoint x: 498, endPoint y: 213, distance: 42.1
click at [498, 213] on div "Weight 6.52 kg" at bounding box center [425, 216] width 408 height 16
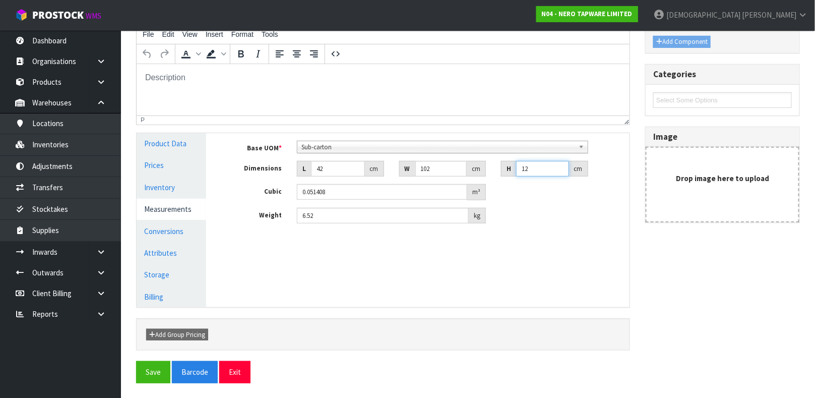
drag, startPoint x: 534, startPoint y: 166, endPoint x: 487, endPoint y: 172, distance: 47.8
click at [487, 172] on div "Dimensions L 42 cm W 102 cm H 12 cm" at bounding box center [425, 169] width 408 height 16
type input "1"
type input "0.004284"
type input "11"
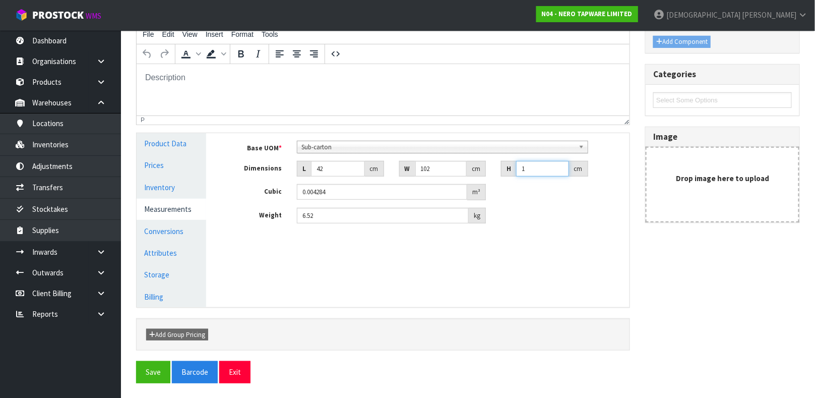
type input "0.047124"
type input "11"
click at [537, 229] on div "Base UOM * Bag Bar Basket Bin Bottle Box Bundle Cabinet Cage Carton Case Coil C…" at bounding box center [425, 186] width 408 height 106
drag, startPoint x: 349, startPoint y: 215, endPoint x: 286, endPoint y: 231, distance: 64.6
click at [286, 231] on div "Base UOM * Bag Bar Basket Bin Bottle Box Bundle Cabinet Cage Carton Case Coil C…" at bounding box center [425, 186] width 408 height 106
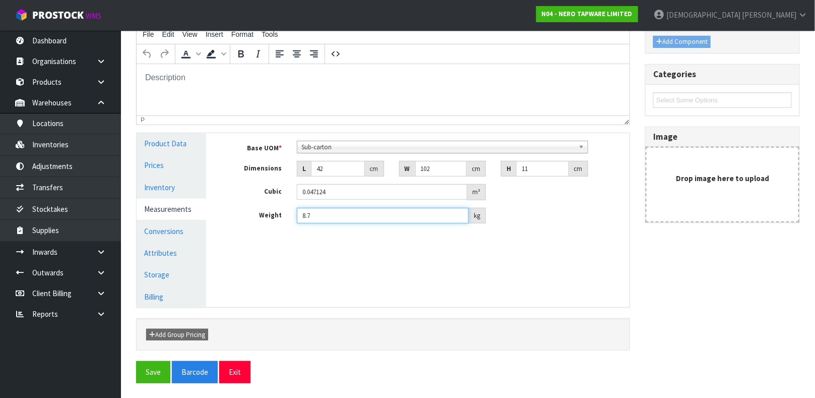
type input "8.7"
click at [328, 293] on div "Manage Stock Machine SKU Barcode 9355433033264 Batch Number Serial Number Expir…" at bounding box center [426, 220] width 424 height 174
click at [150, 371] on button "Save" at bounding box center [153, 372] width 34 height 22
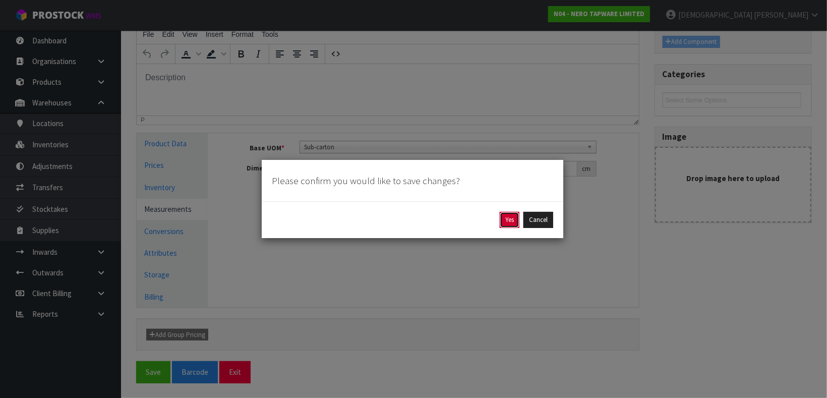
click at [515, 212] on button "Yes" at bounding box center [510, 220] width 20 height 16
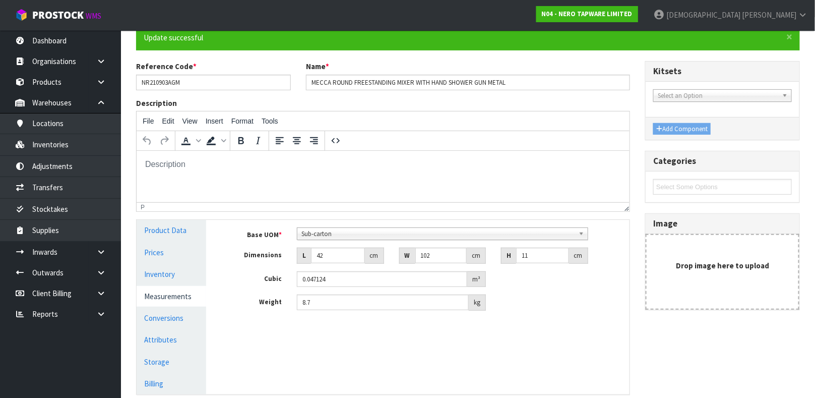
scroll to position [104, 0]
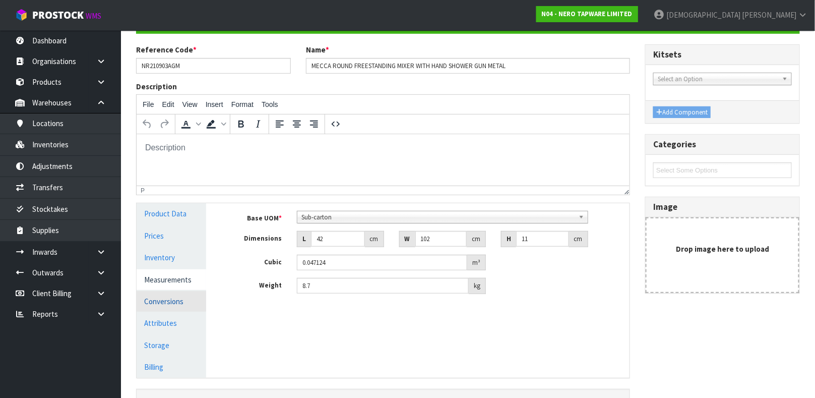
click at [162, 302] on link "Conversions" at bounding box center [172, 301] width 70 height 21
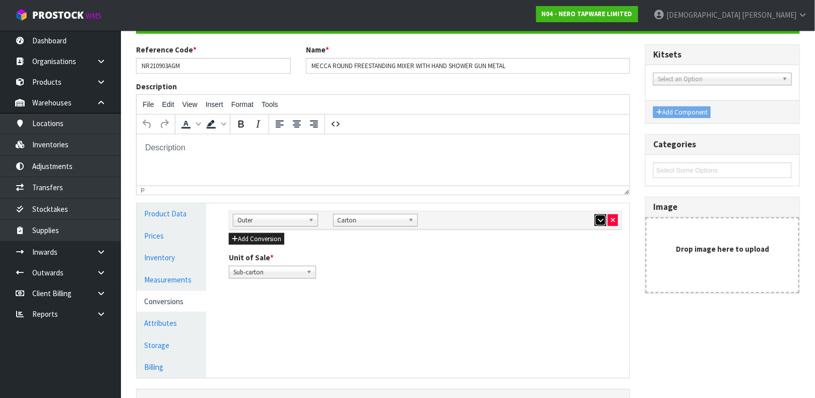
click at [595, 218] on button "button" at bounding box center [601, 220] width 12 height 12
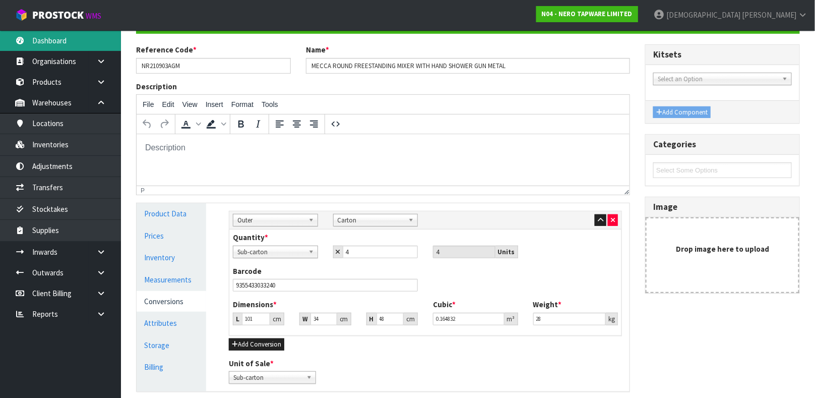
click at [46, 39] on link "Dashboard" at bounding box center [60, 40] width 121 height 21
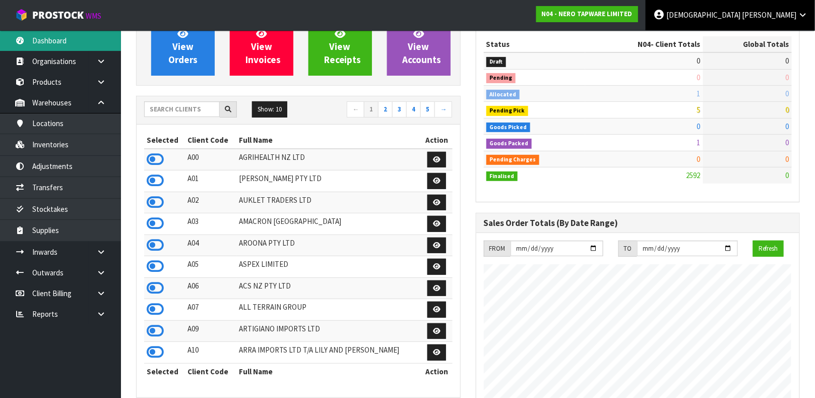
scroll to position [862, 339]
click at [783, 16] on span "[PERSON_NAME]" at bounding box center [769, 15] width 54 height 10
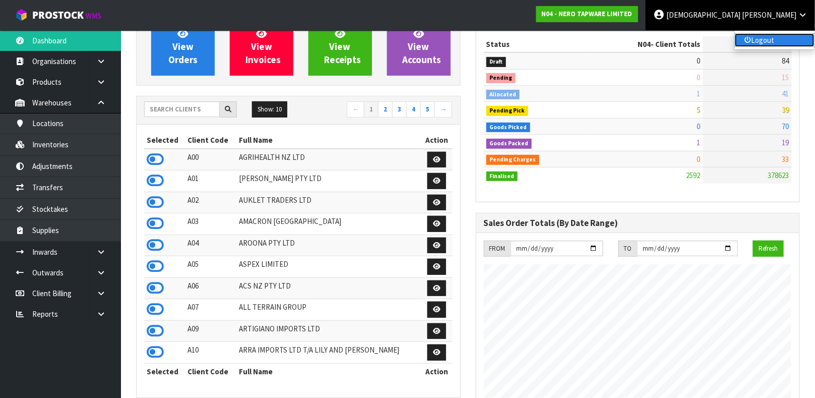
click at [768, 39] on link "Logout" at bounding box center [775, 40] width 80 height 14
